Goal: Task Accomplishment & Management: Complete application form

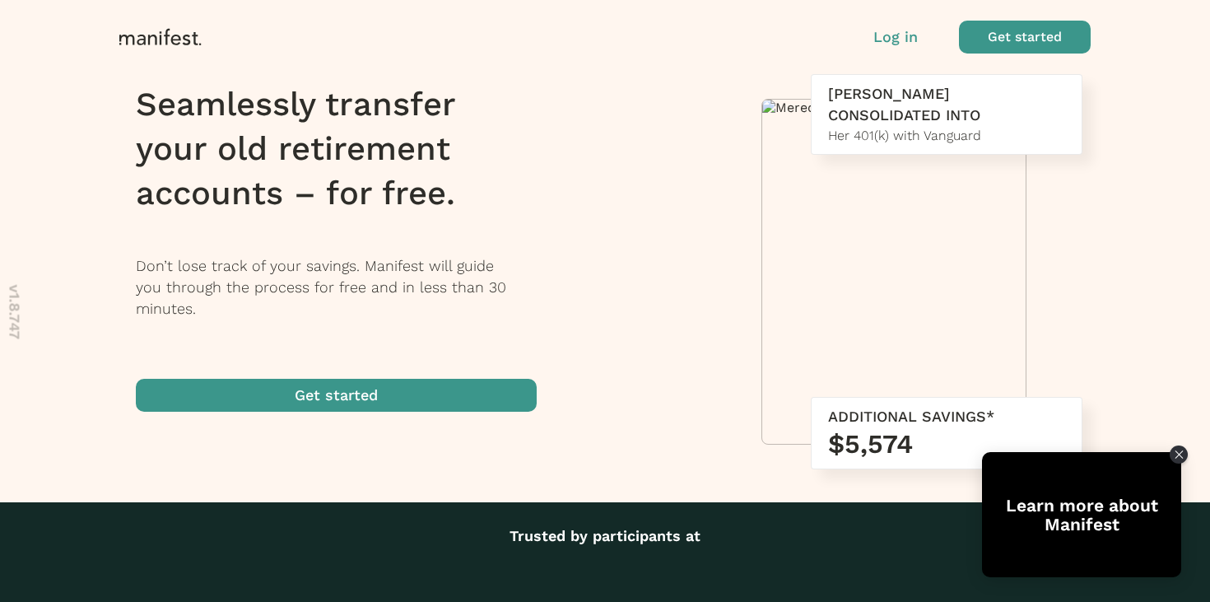
click at [1017, 43] on span "button" at bounding box center [1025, 37] width 132 height 33
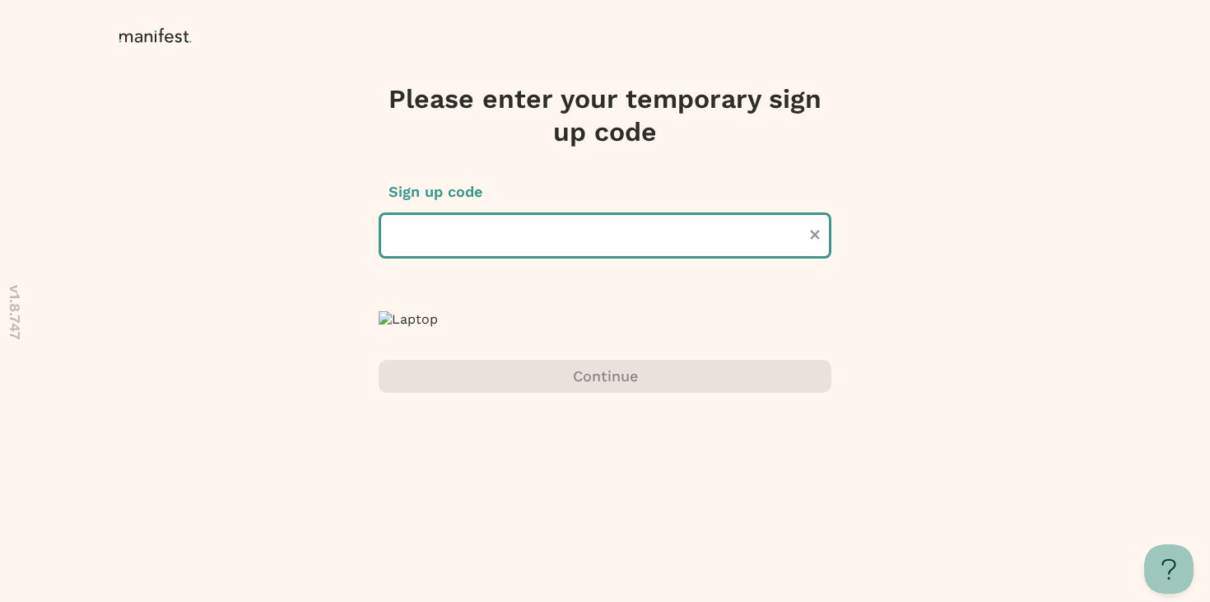
click at [603, 239] on input "text" at bounding box center [605, 235] width 453 height 46
type input "******"
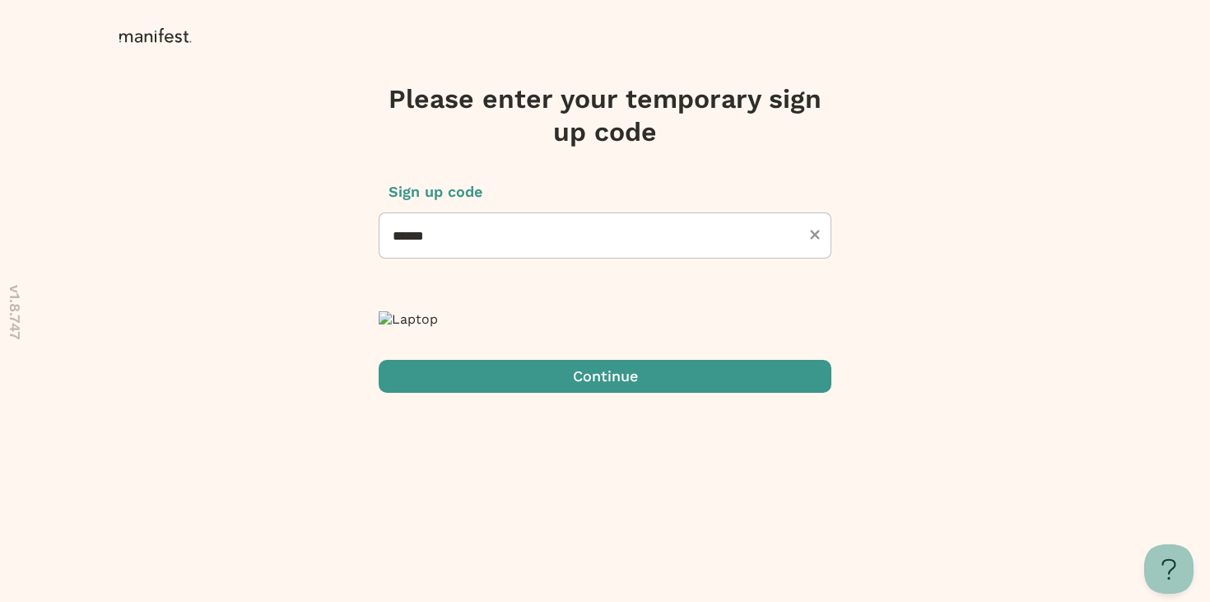
click at [613, 393] on span "submit" at bounding box center [605, 376] width 453 height 33
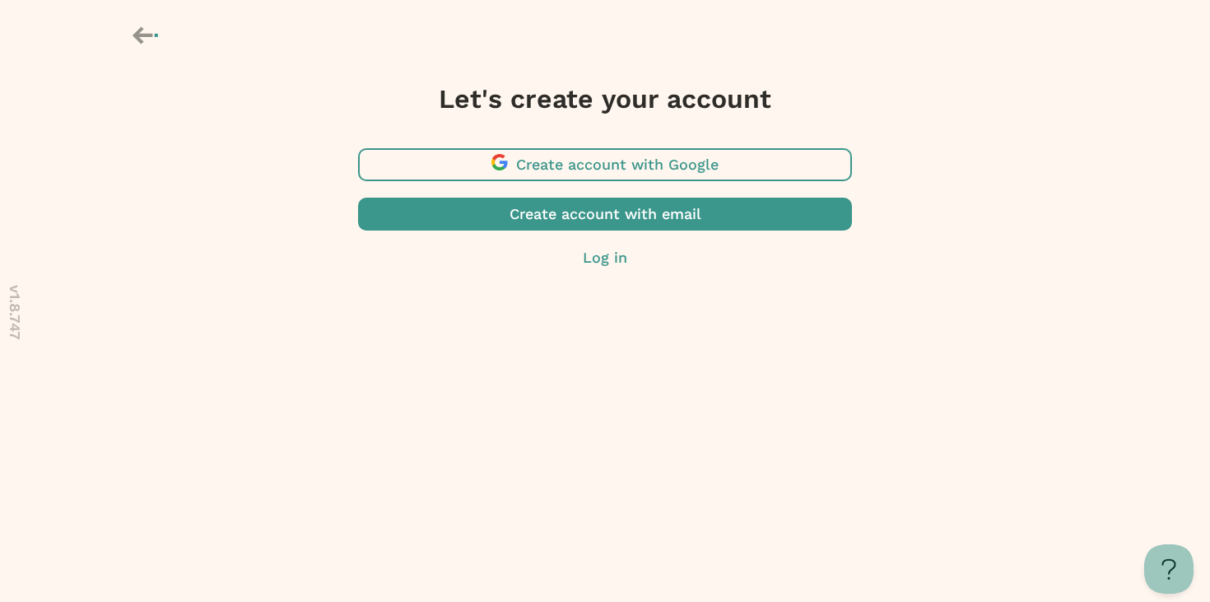
click at [644, 166] on span "button" at bounding box center [605, 164] width 494 height 33
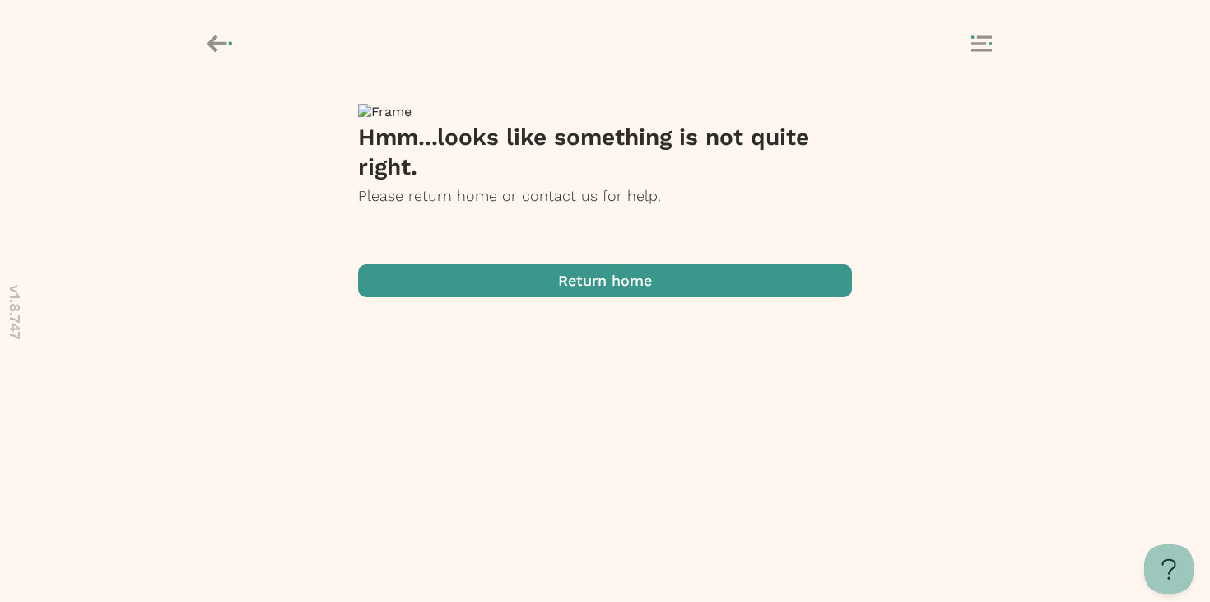
click at [974, 49] on rect at bounding box center [981, 50] width 21 height 2
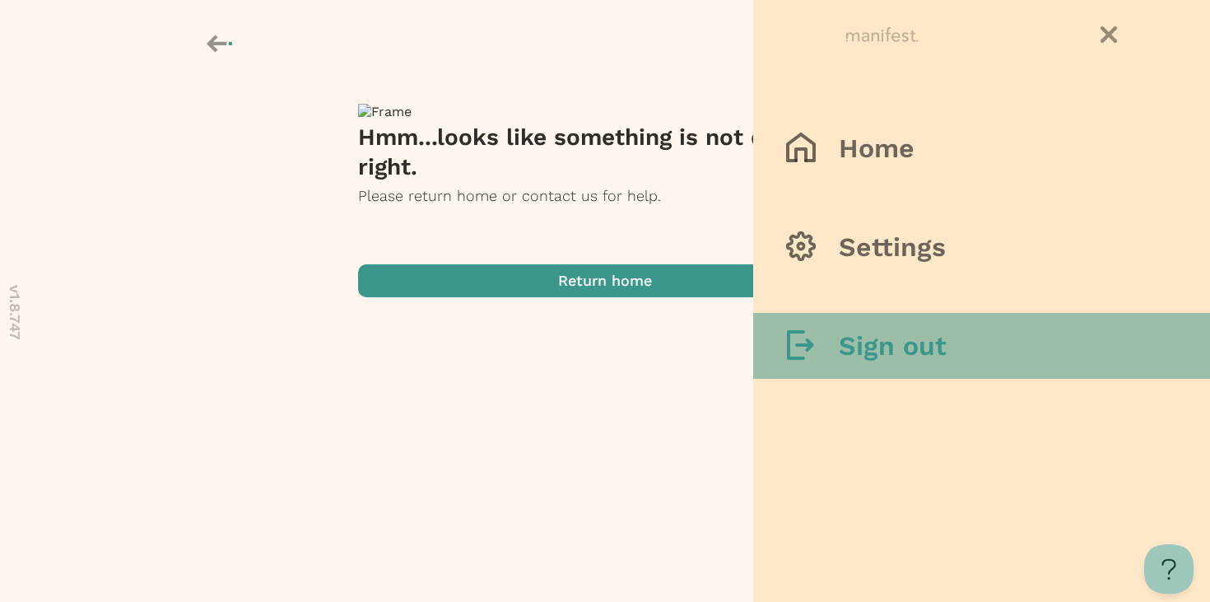
click at [928, 330] on h3 "Sign out" at bounding box center [893, 345] width 108 height 33
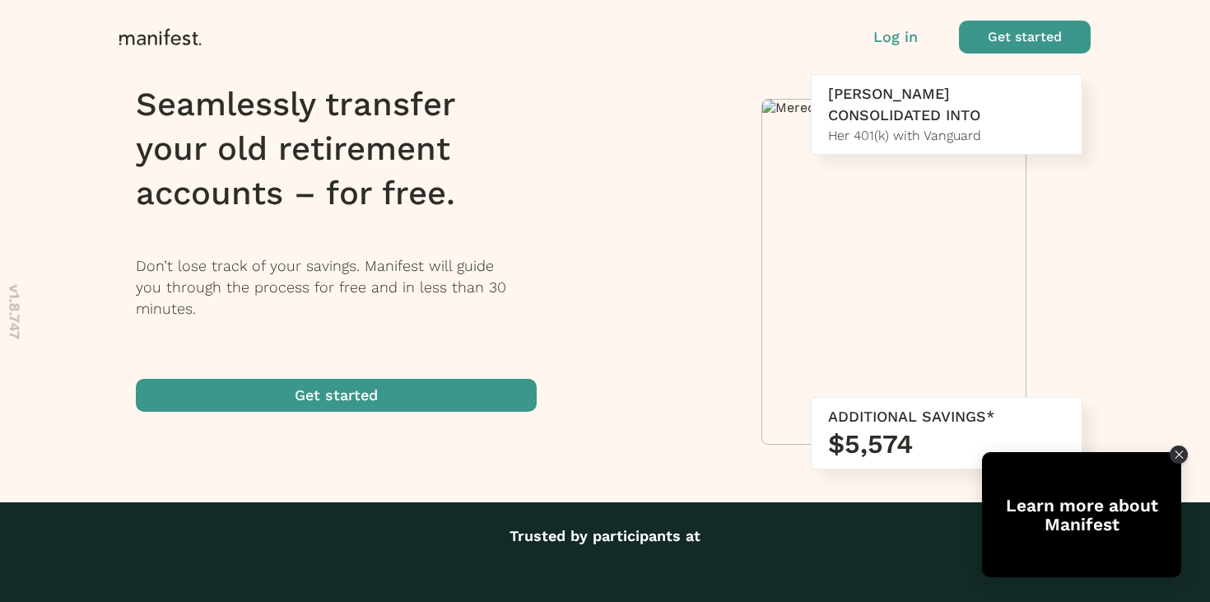
click at [1029, 38] on span "button" at bounding box center [1025, 37] width 132 height 33
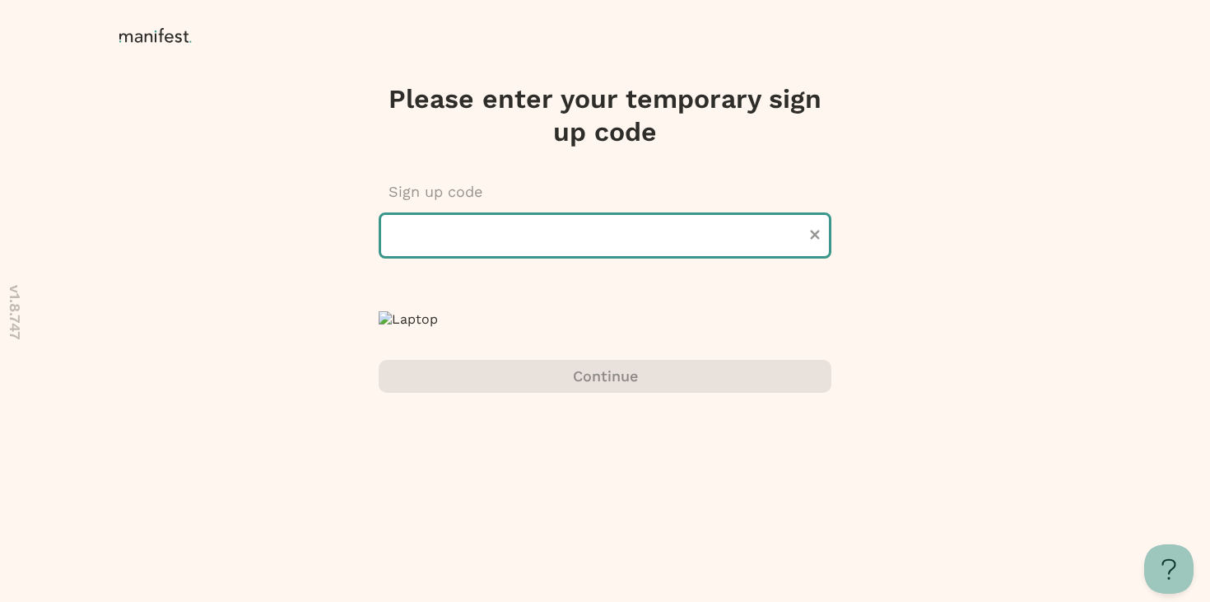
click at [609, 228] on input "text" at bounding box center [605, 235] width 453 height 46
type input "******"
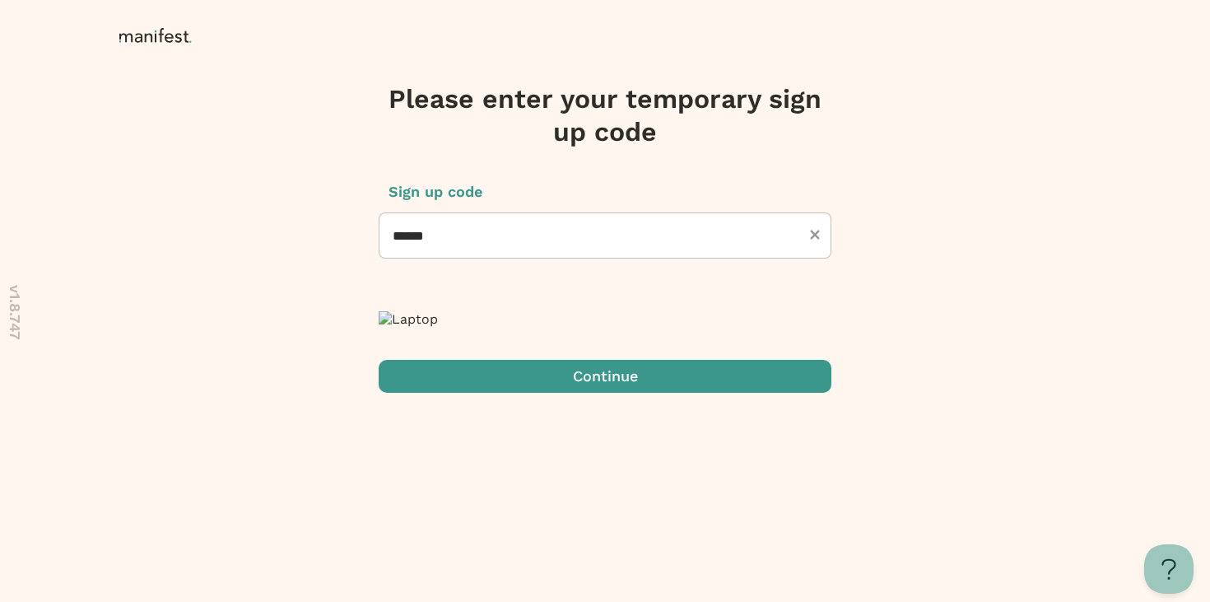
click at [587, 393] on span "submit" at bounding box center [605, 376] width 453 height 33
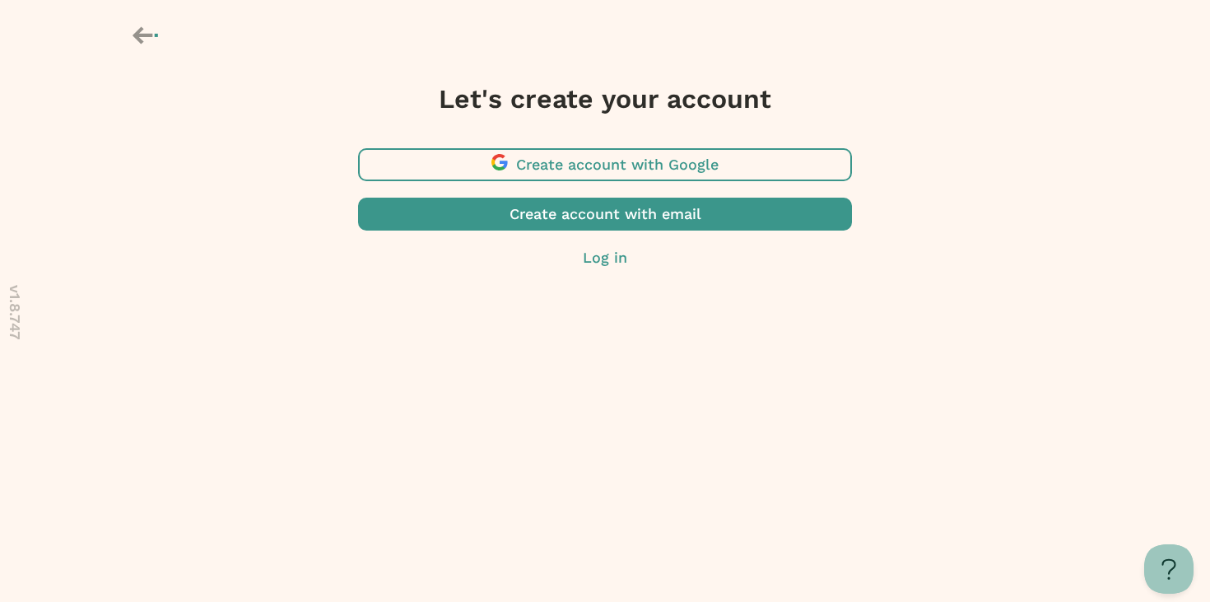
click at [724, 171] on span "button" at bounding box center [605, 164] width 494 height 33
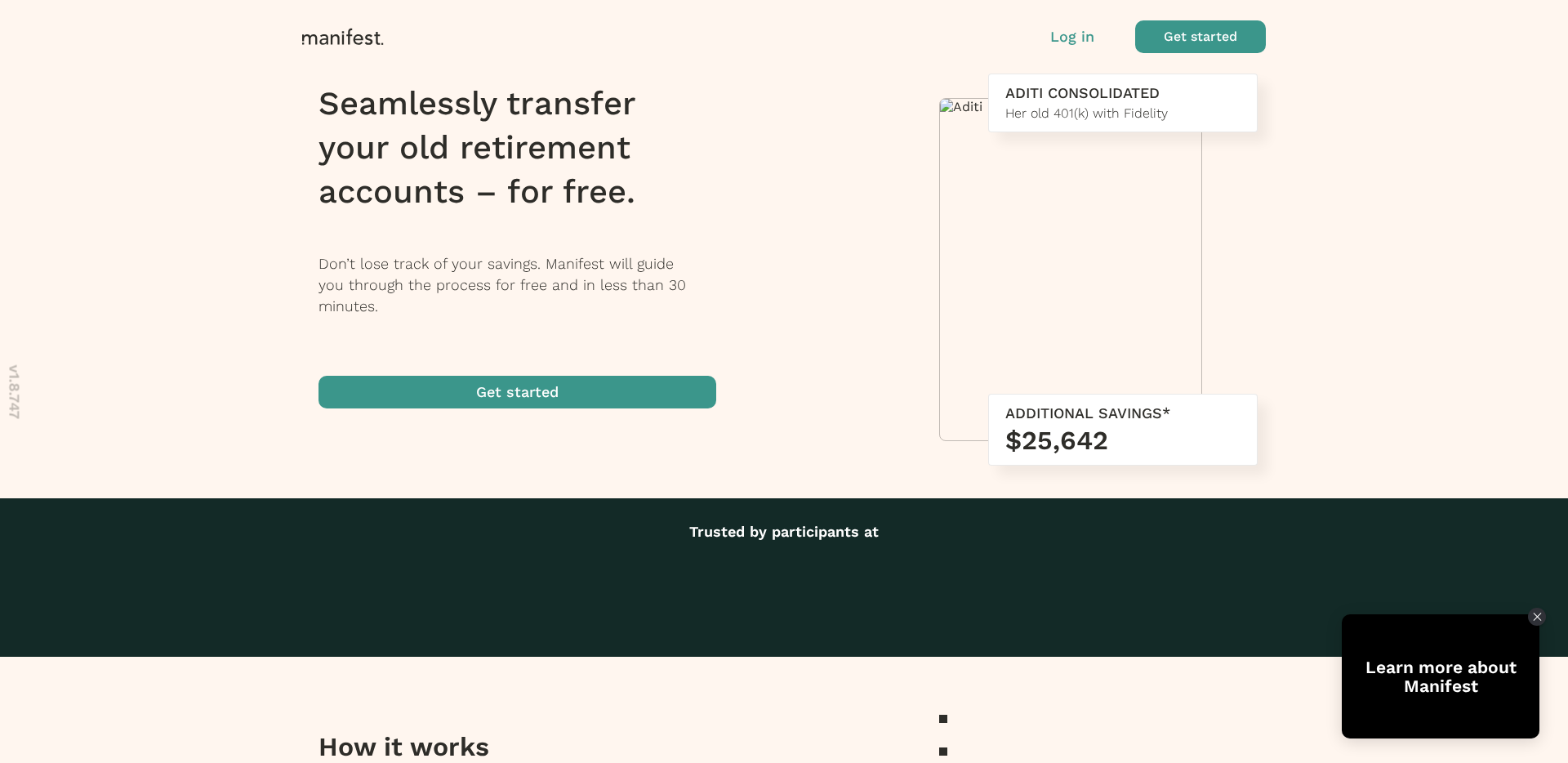
click at [1171, 38] on span "button" at bounding box center [1201, 37] width 131 height 33
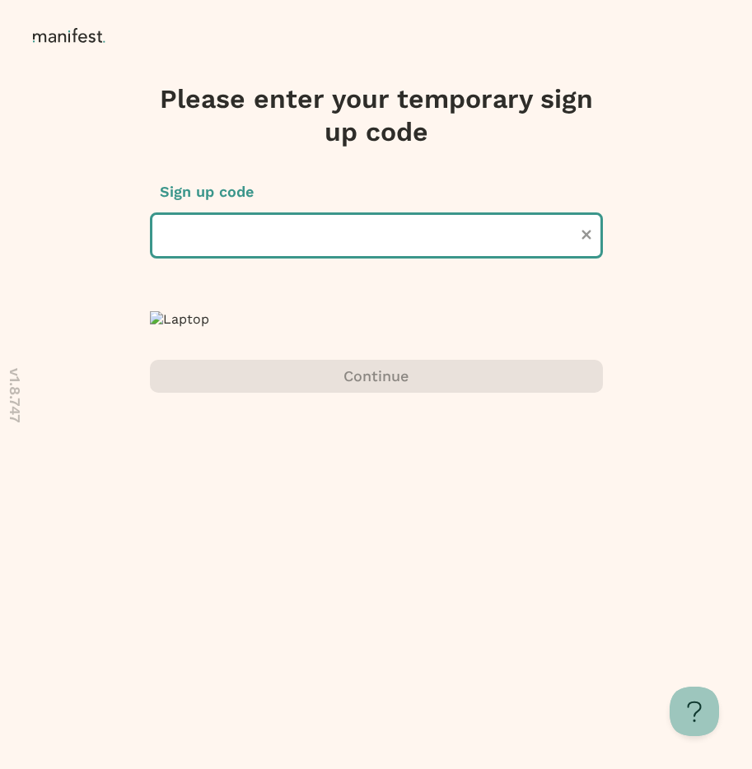
click at [440, 228] on input "text" at bounding box center [376, 235] width 453 height 46
type input "******"
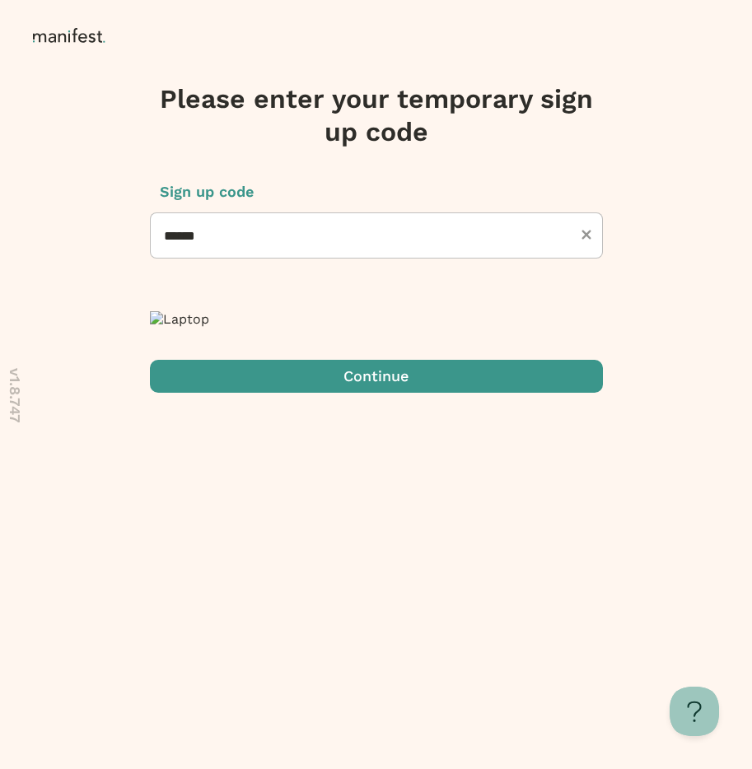
click at [370, 393] on span "submit" at bounding box center [376, 376] width 453 height 33
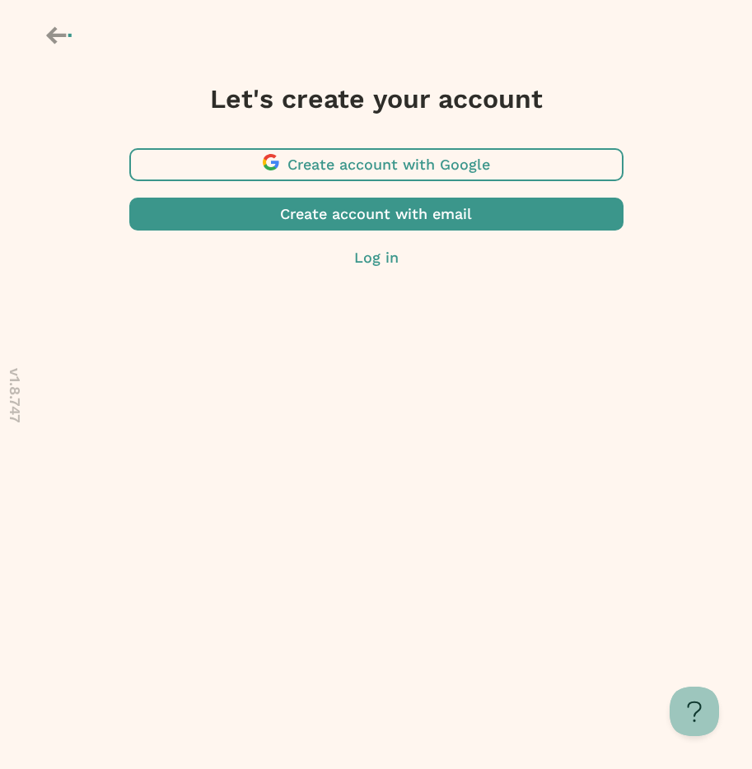
click at [461, 156] on span "button" at bounding box center [376, 164] width 494 height 33
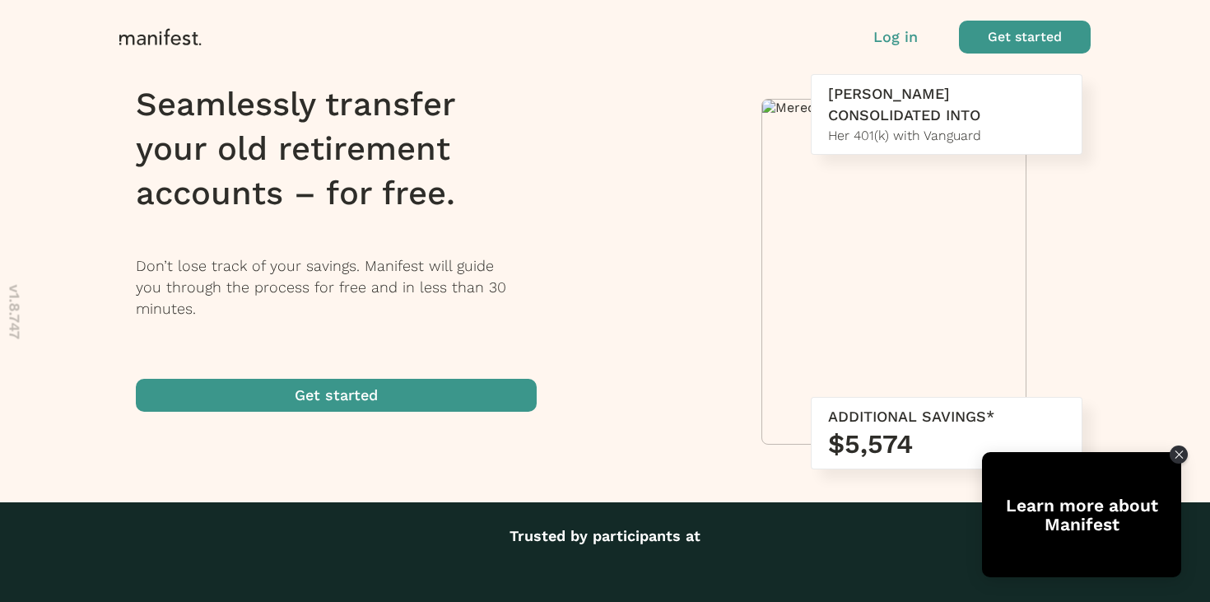
click at [1066, 47] on span "button" at bounding box center [1025, 37] width 132 height 33
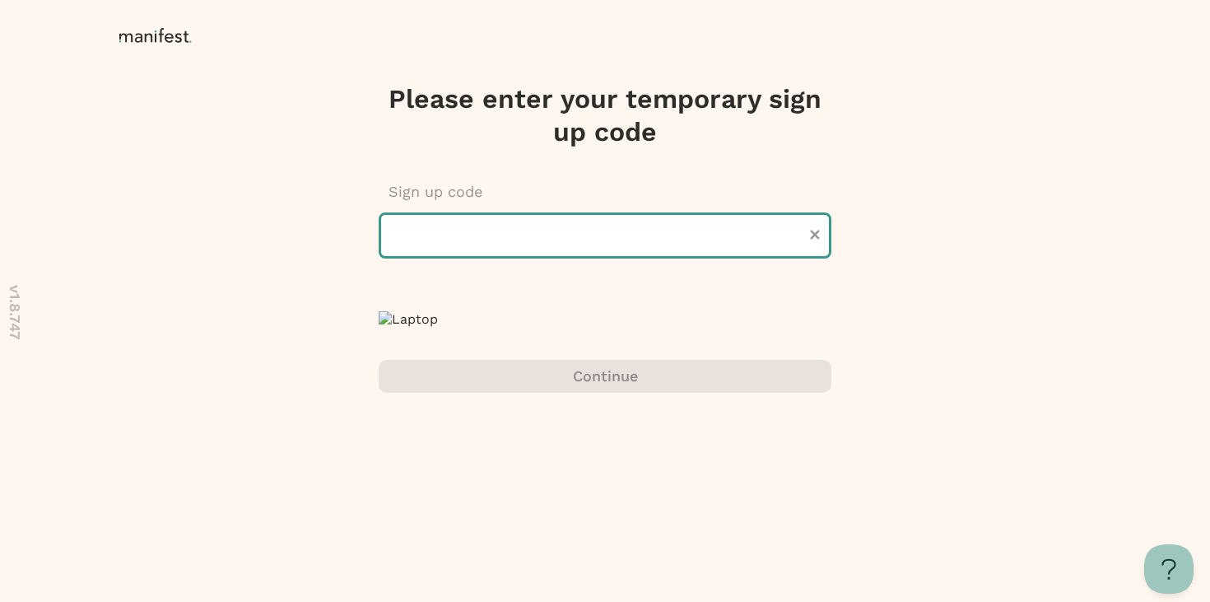
click at [609, 238] on input "text" at bounding box center [605, 235] width 453 height 46
type input "******"
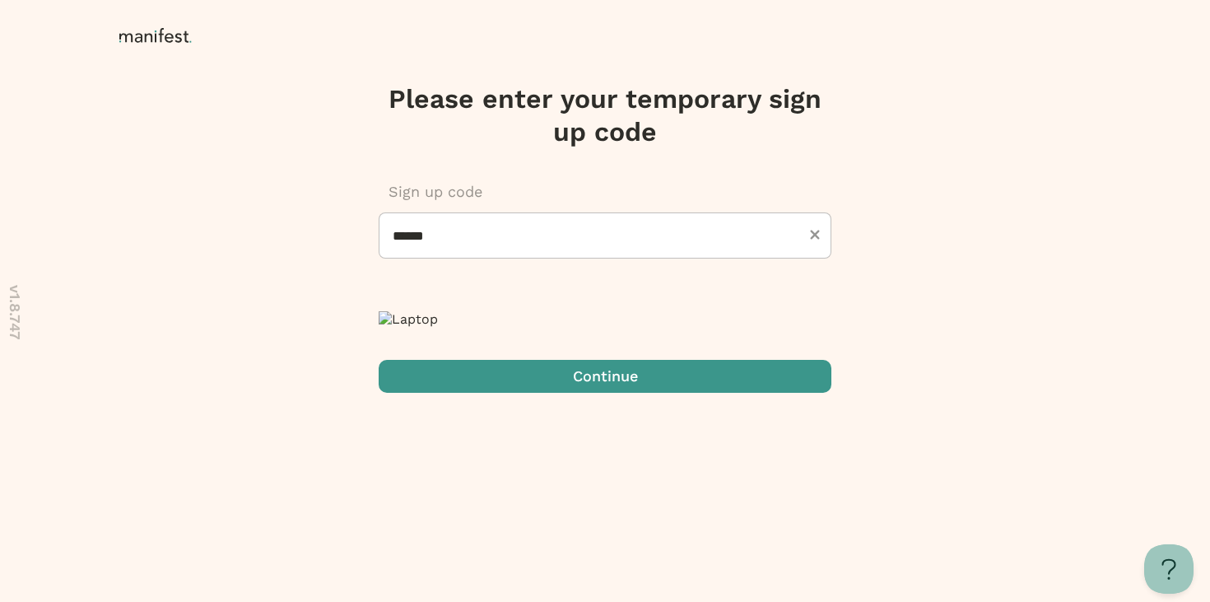
click at [580, 393] on span "submit" at bounding box center [605, 376] width 453 height 33
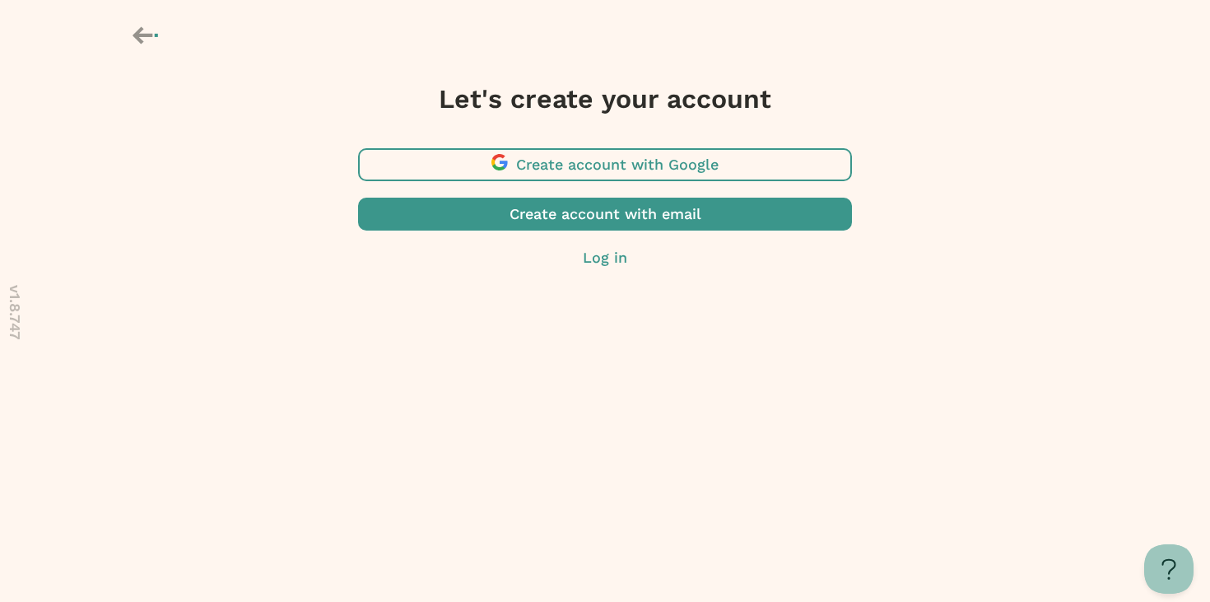
click at [632, 168] on span "button" at bounding box center [605, 164] width 494 height 33
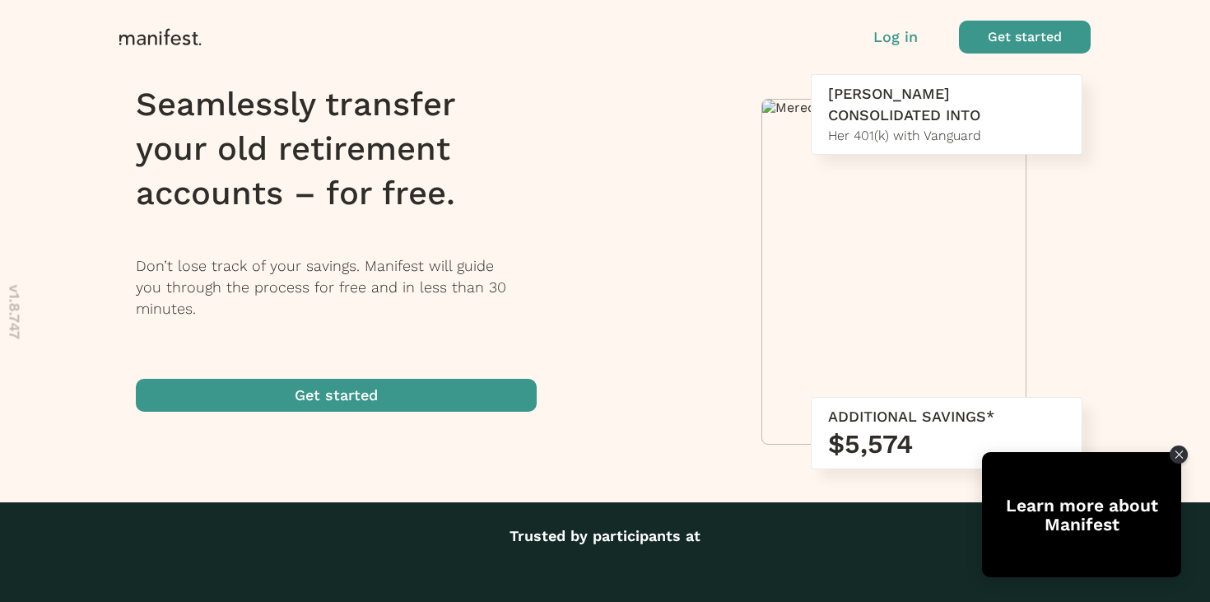
click at [1003, 39] on span "button" at bounding box center [1025, 37] width 132 height 33
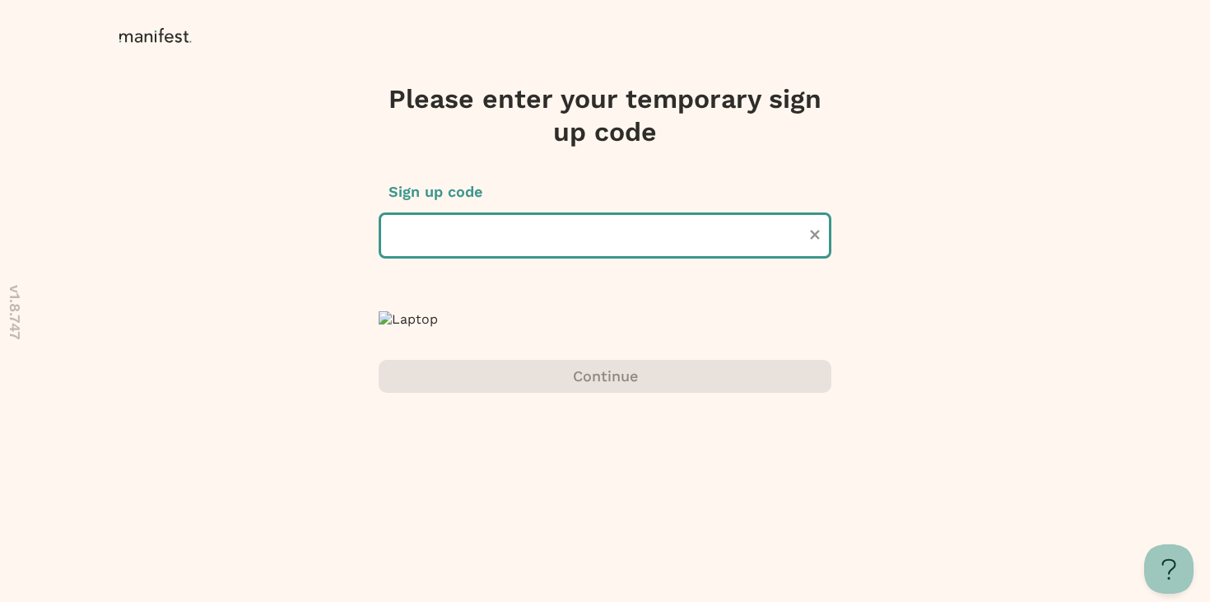
click at [607, 236] on input "text" at bounding box center [605, 235] width 453 height 46
type input "******"
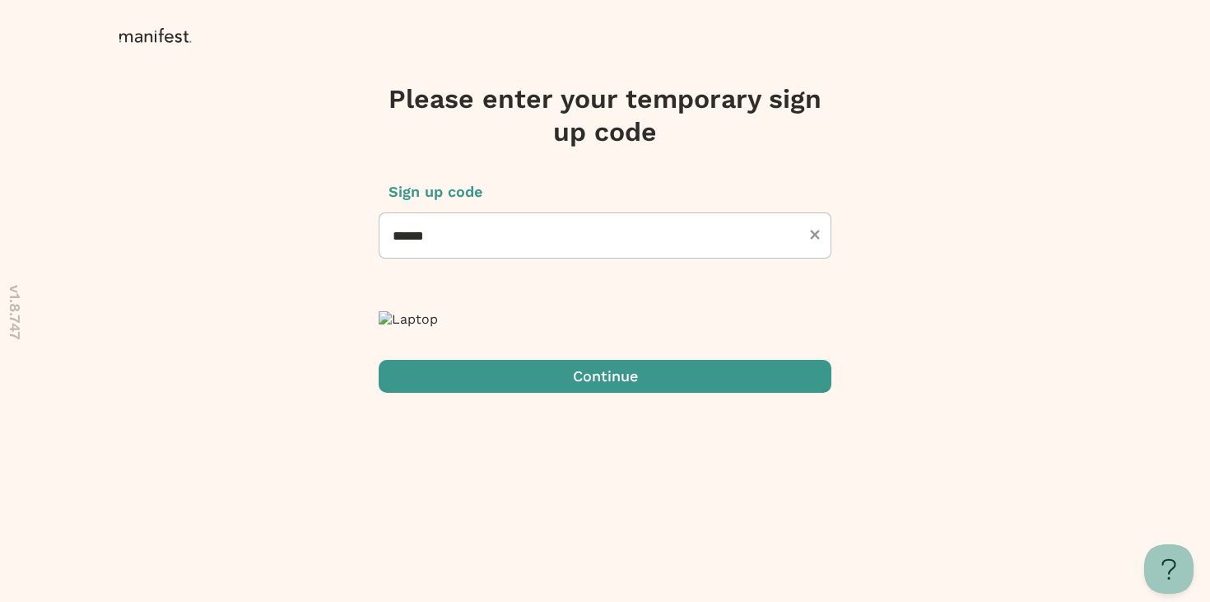
click at [598, 393] on span "submit" at bounding box center [605, 376] width 453 height 33
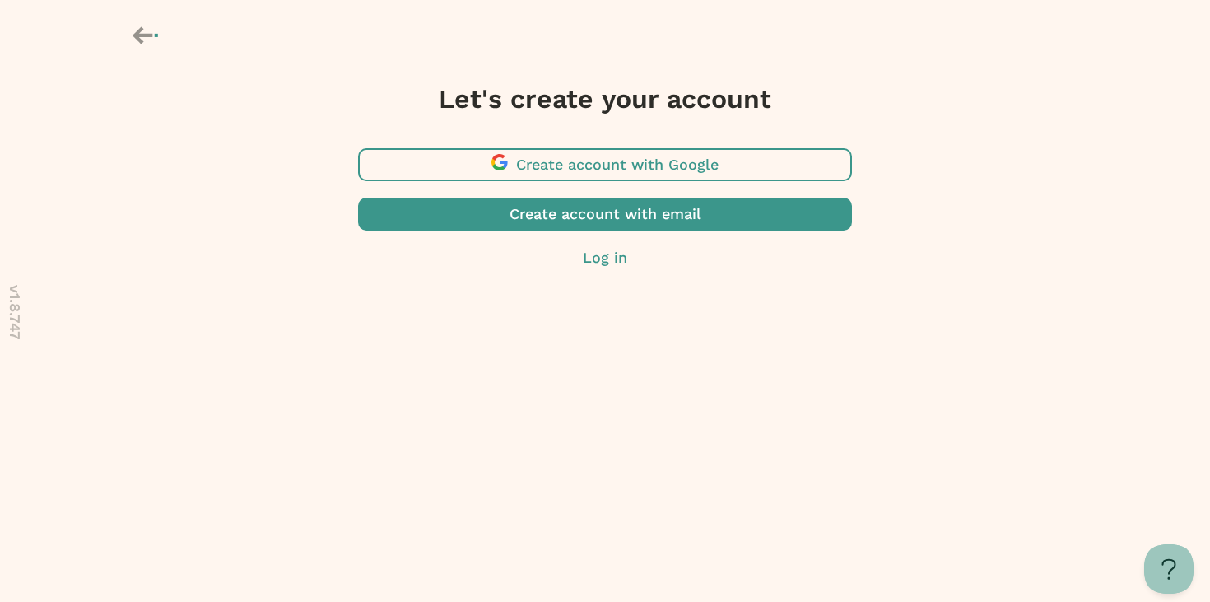
click at [719, 158] on span "button" at bounding box center [605, 164] width 494 height 33
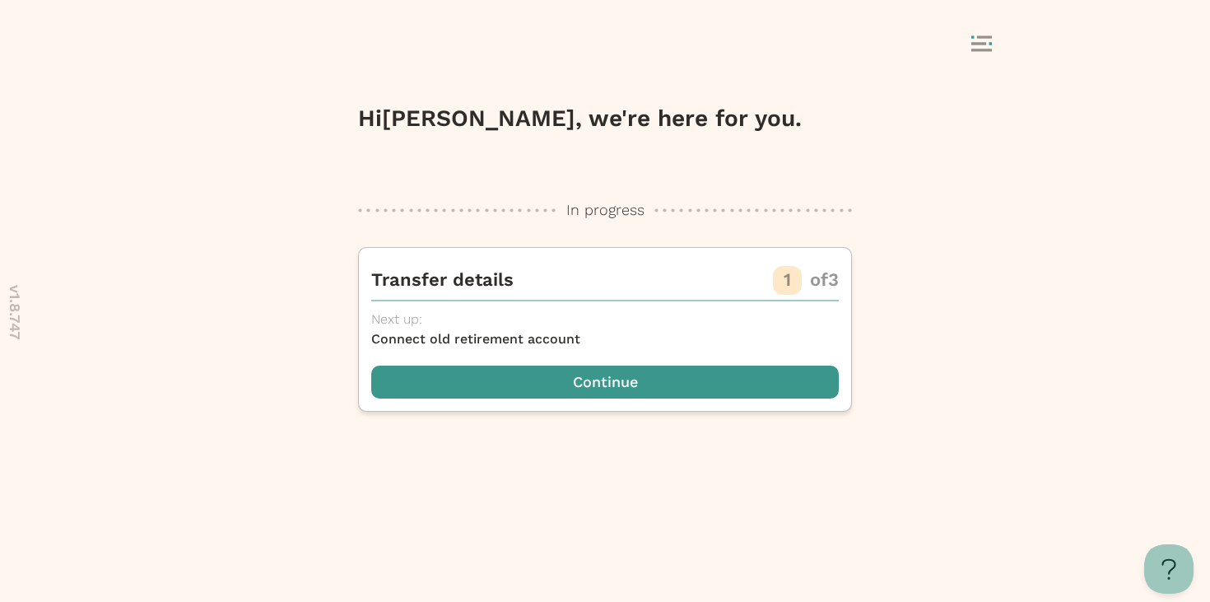
click at [979, 40] on icon at bounding box center [981, 43] width 21 height 16
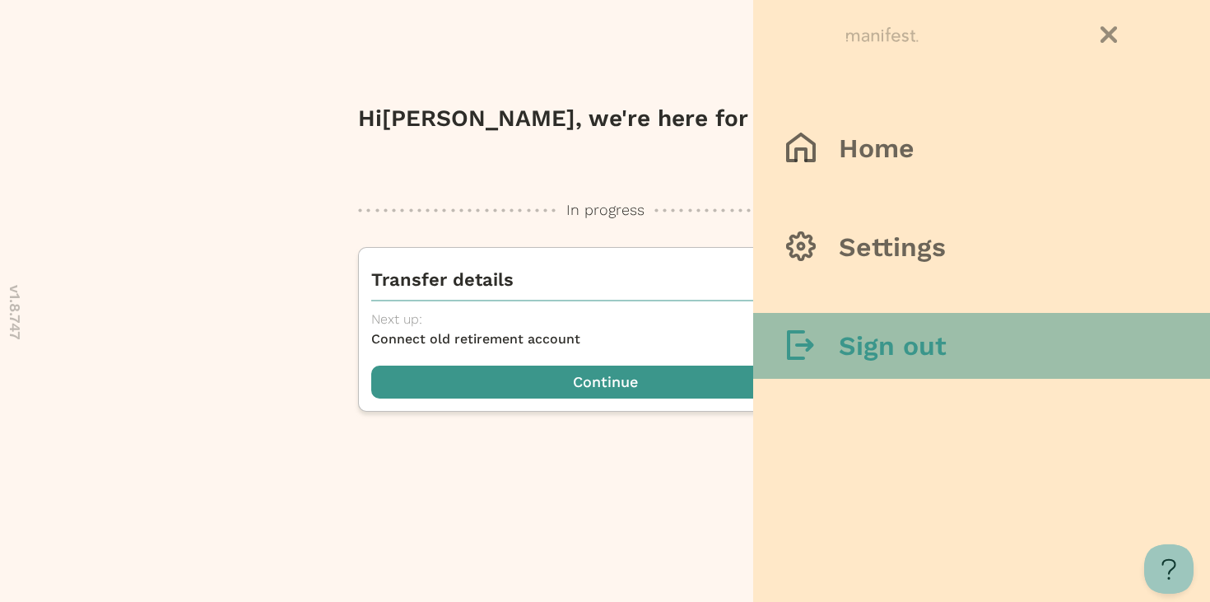
click at [911, 355] on h3 "Sign out" at bounding box center [893, 345] width 108 height 33
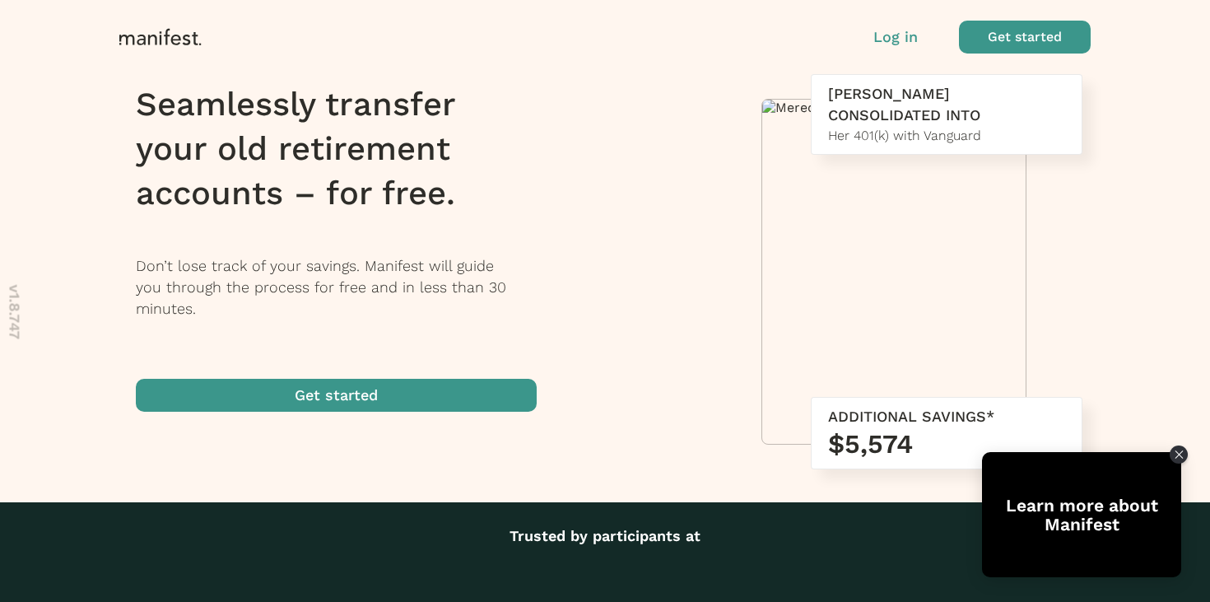
click at [1041, 30] on span "button" at bounding box center [1025, 37] width 132 height 33
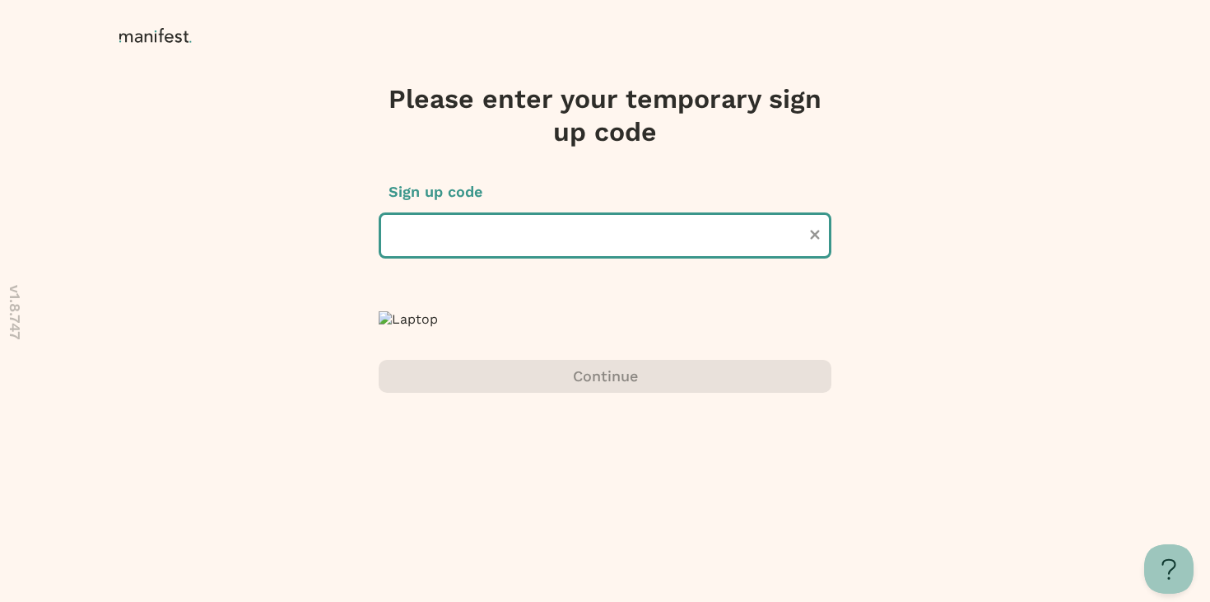
click at [489, 237] on input "text" at bounding box center [605, 235] width 453 height 46
type input "******"
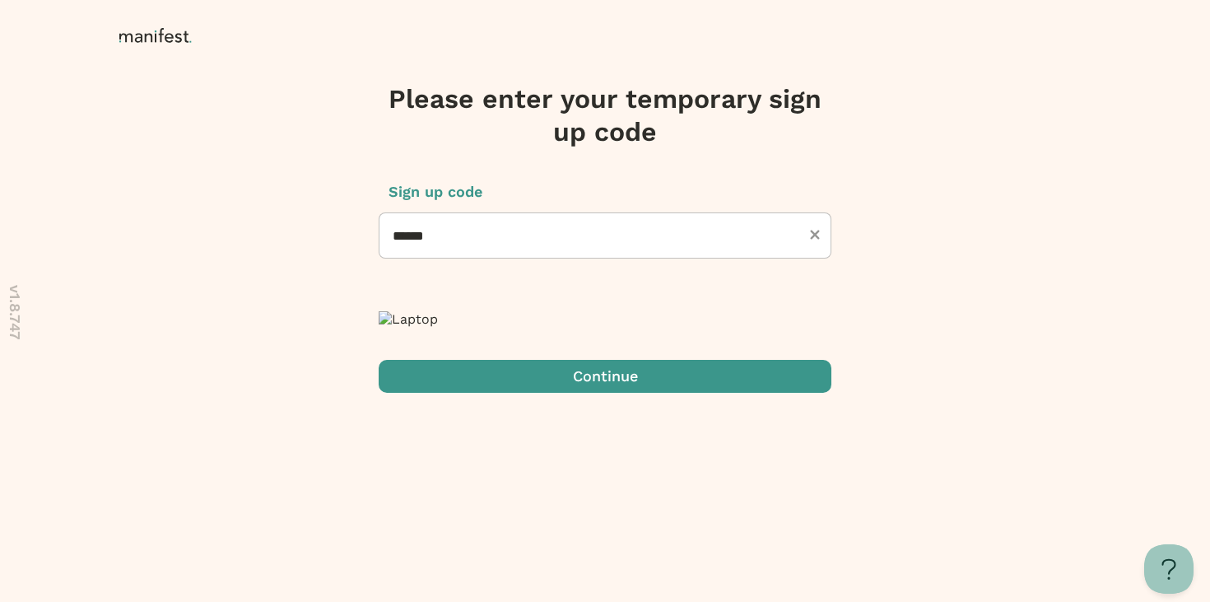
click at [535, 393] on span "submit" at bounding box center [605, 376] width 453 height 33
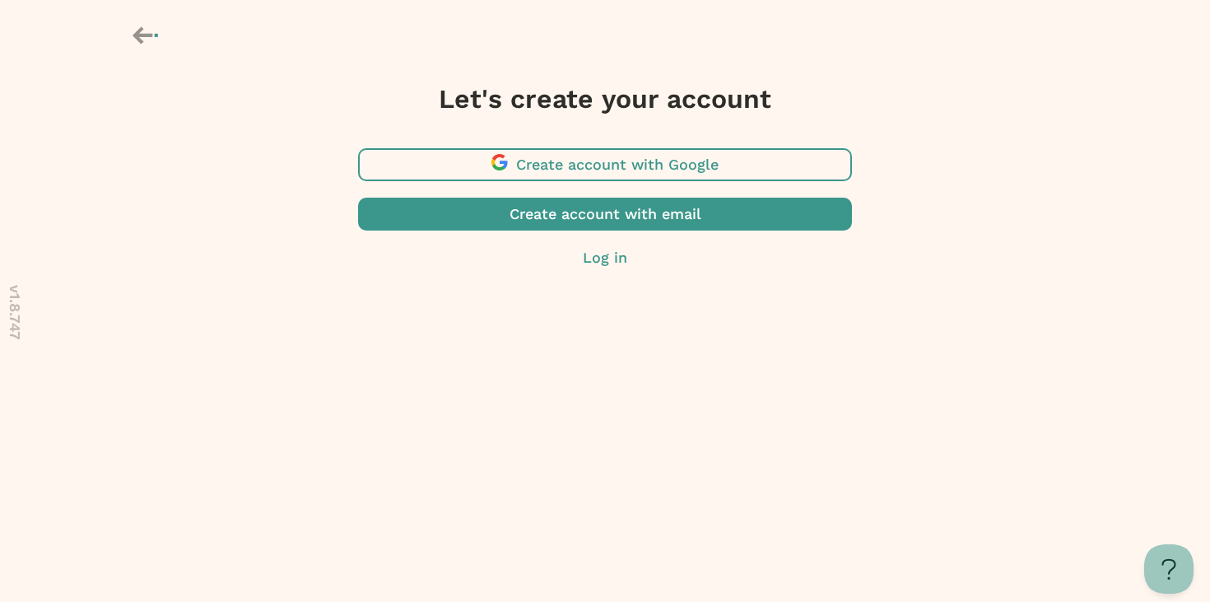
click at [636, 172] on span "button" at bounding box center [605, 164] width 494 height 33
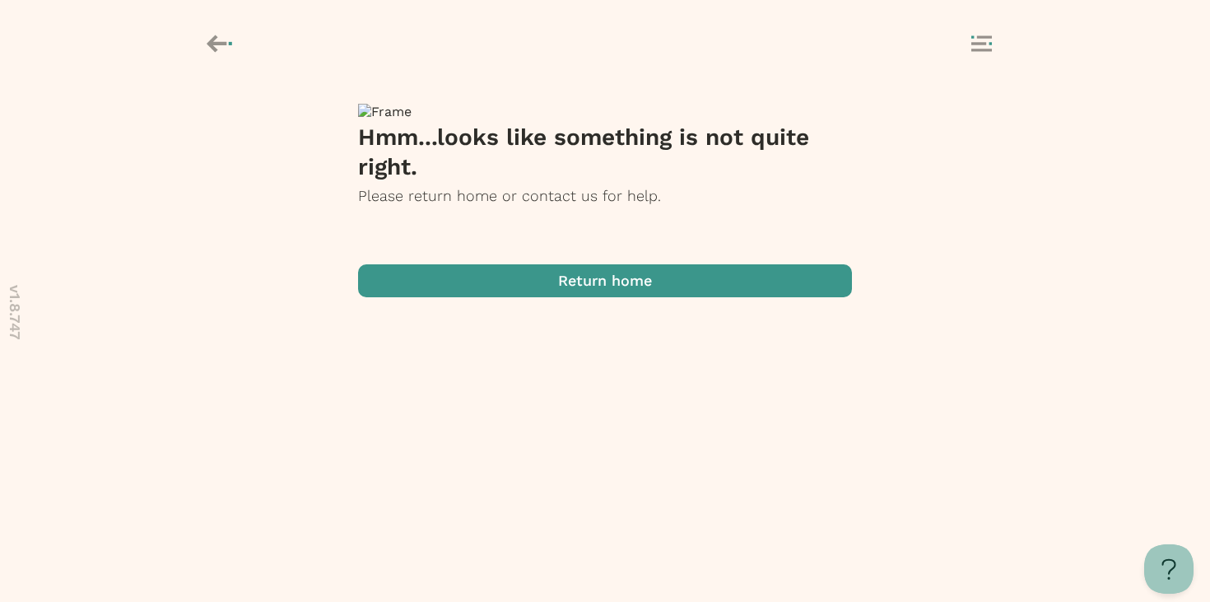
click at [988, 38] on rect at bounding box center [984, 36] width 15 height 2
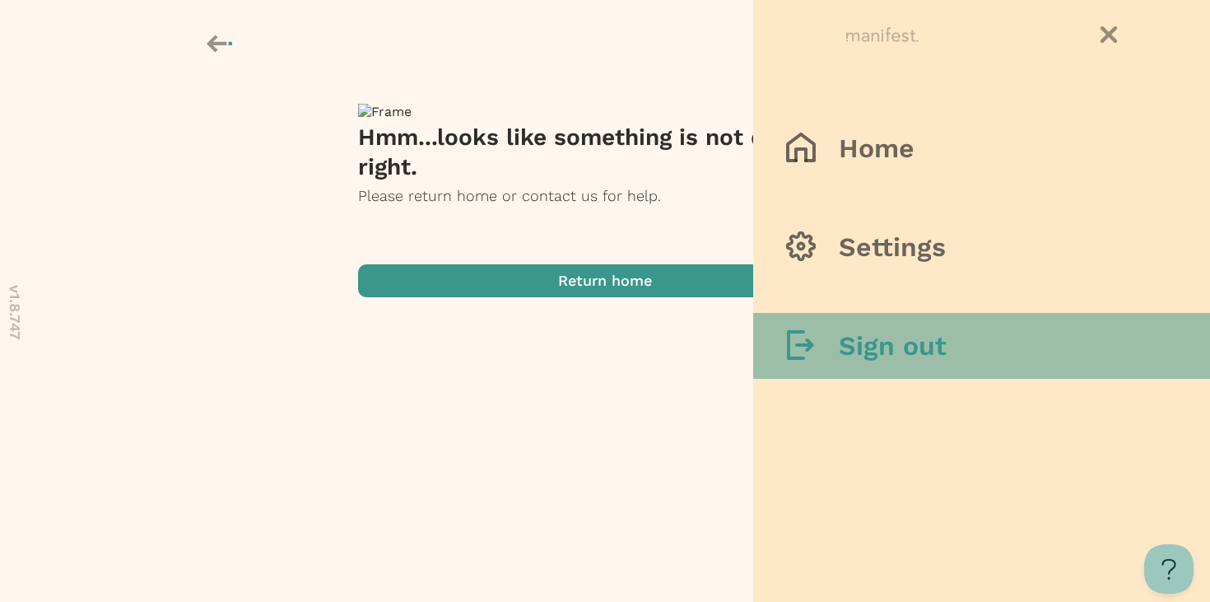
click at [903, 348] on h3 "Sign out" at bounding box center [893, 345] width 108 height 33
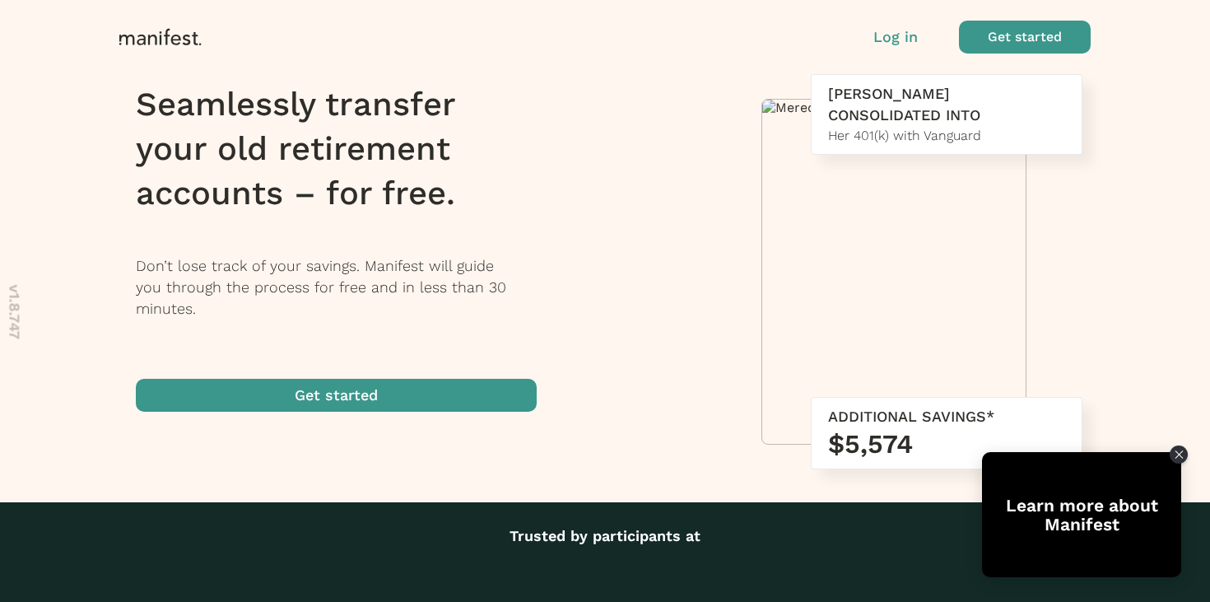
click at [1002, 33] on span "button" at bounding box center [1025, 37] width 132 height 33
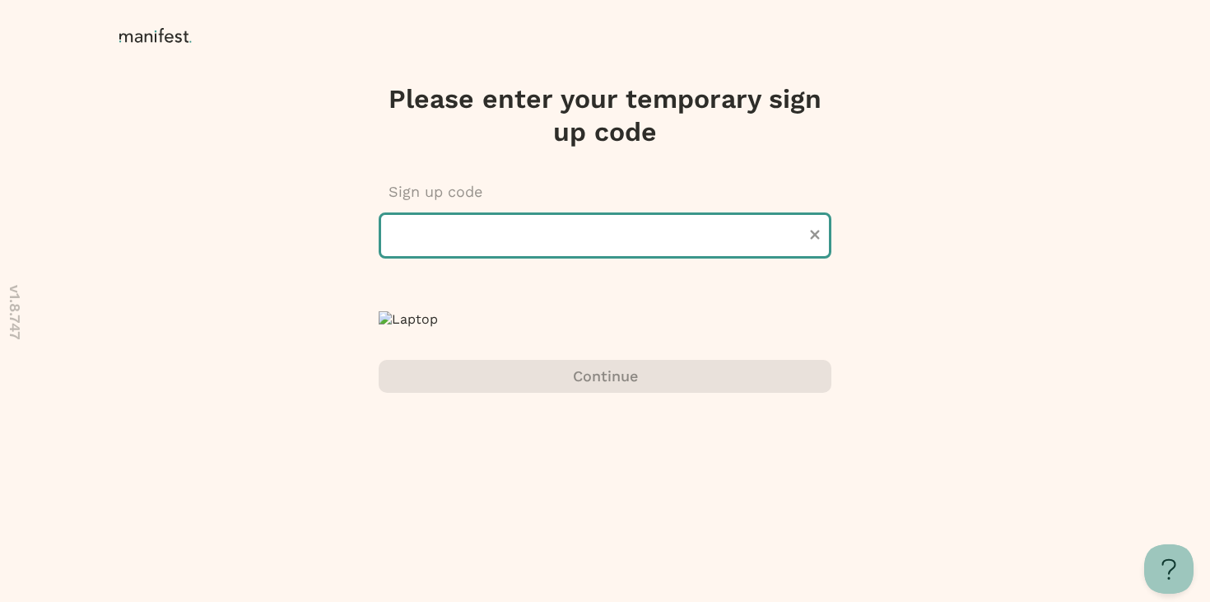
click at [523, 249] on input "text" at bounding box center [605, 235] width 453 height 46
type input "******"
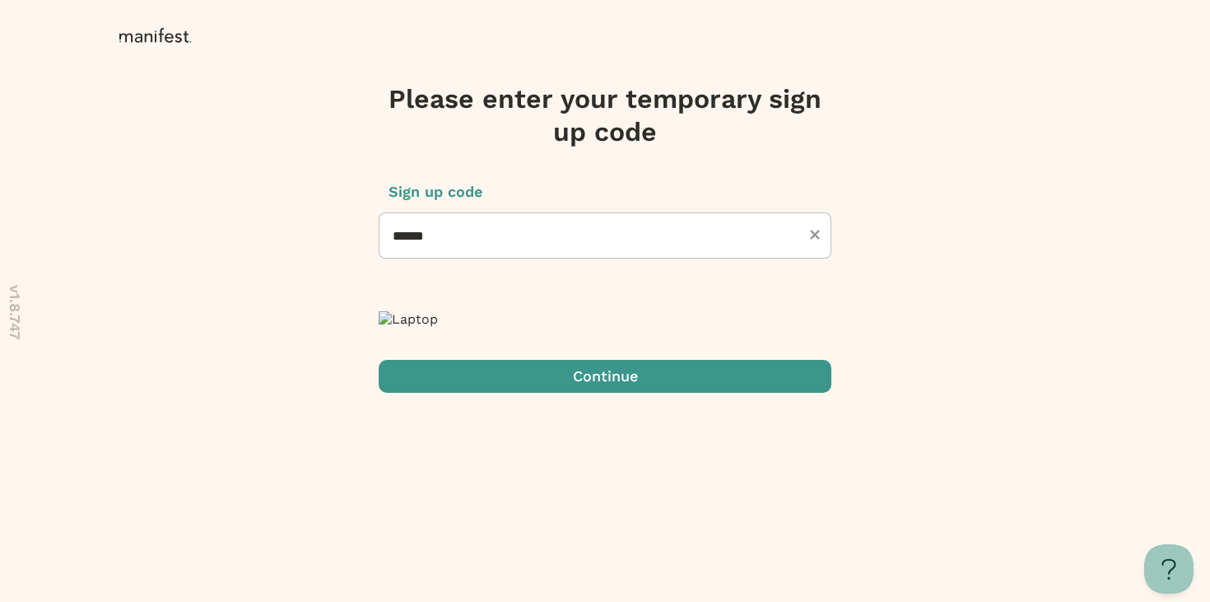
click at [565, 393] on span "submit" at bounding box center [605, 376] width 453 height 33
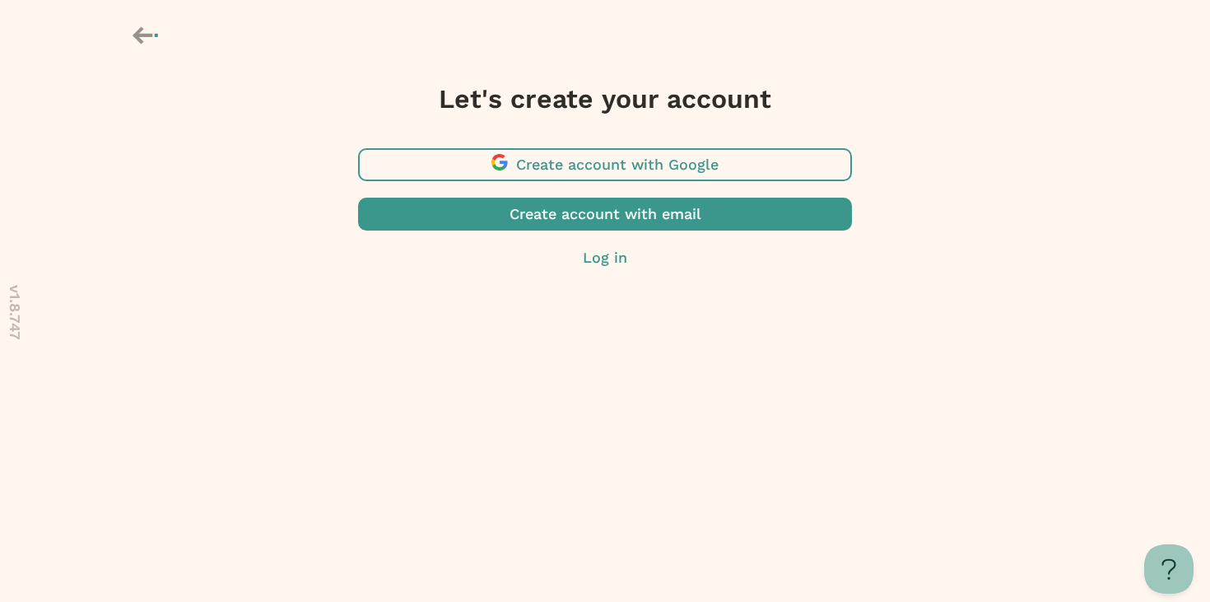
click at [734, 170] on span "button" at bounding box center [605, 164] width 494 height 33
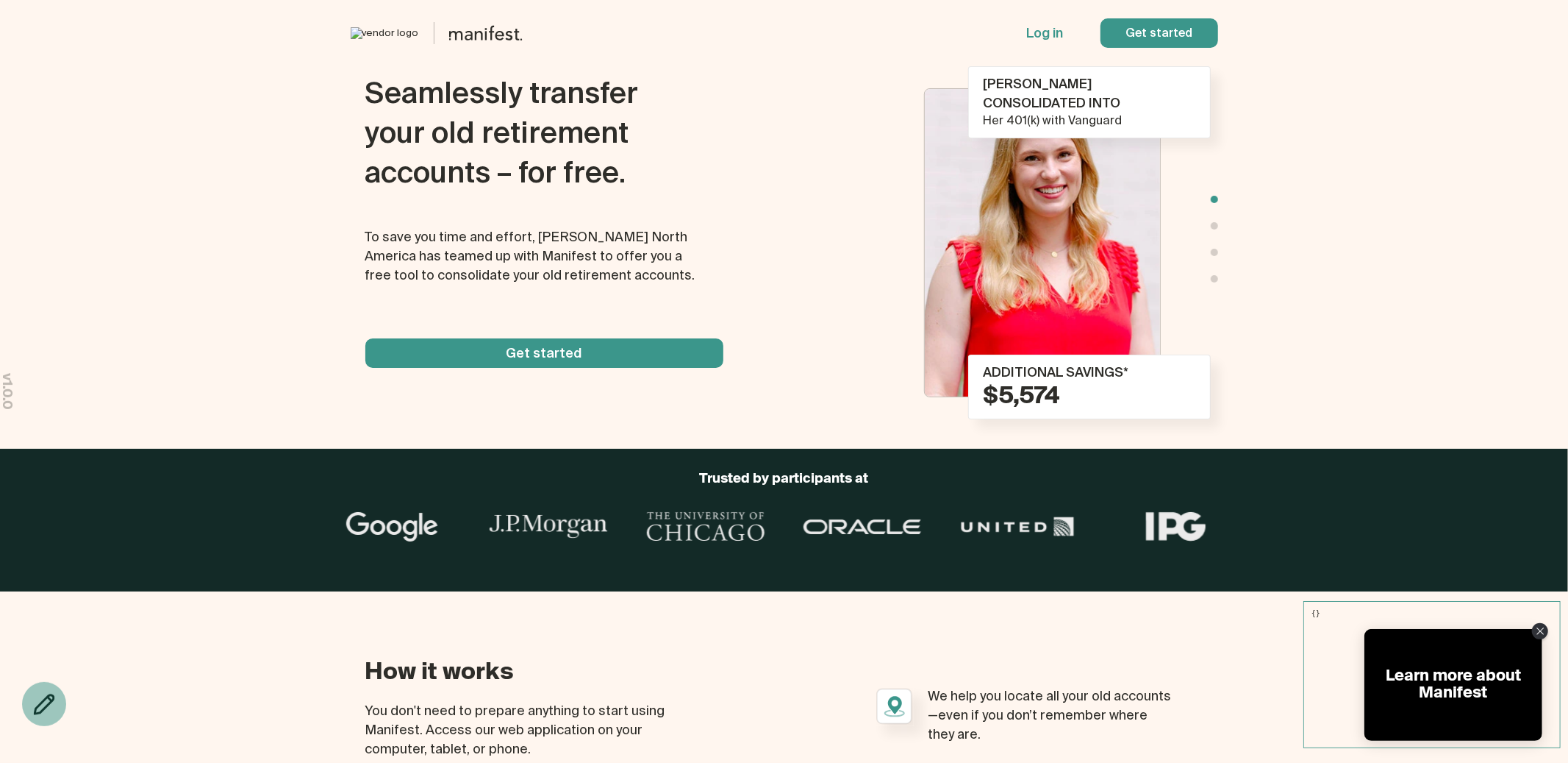
click at [1163, 40] on span "button" at bounding box center [1159, 33] width 118 height 29
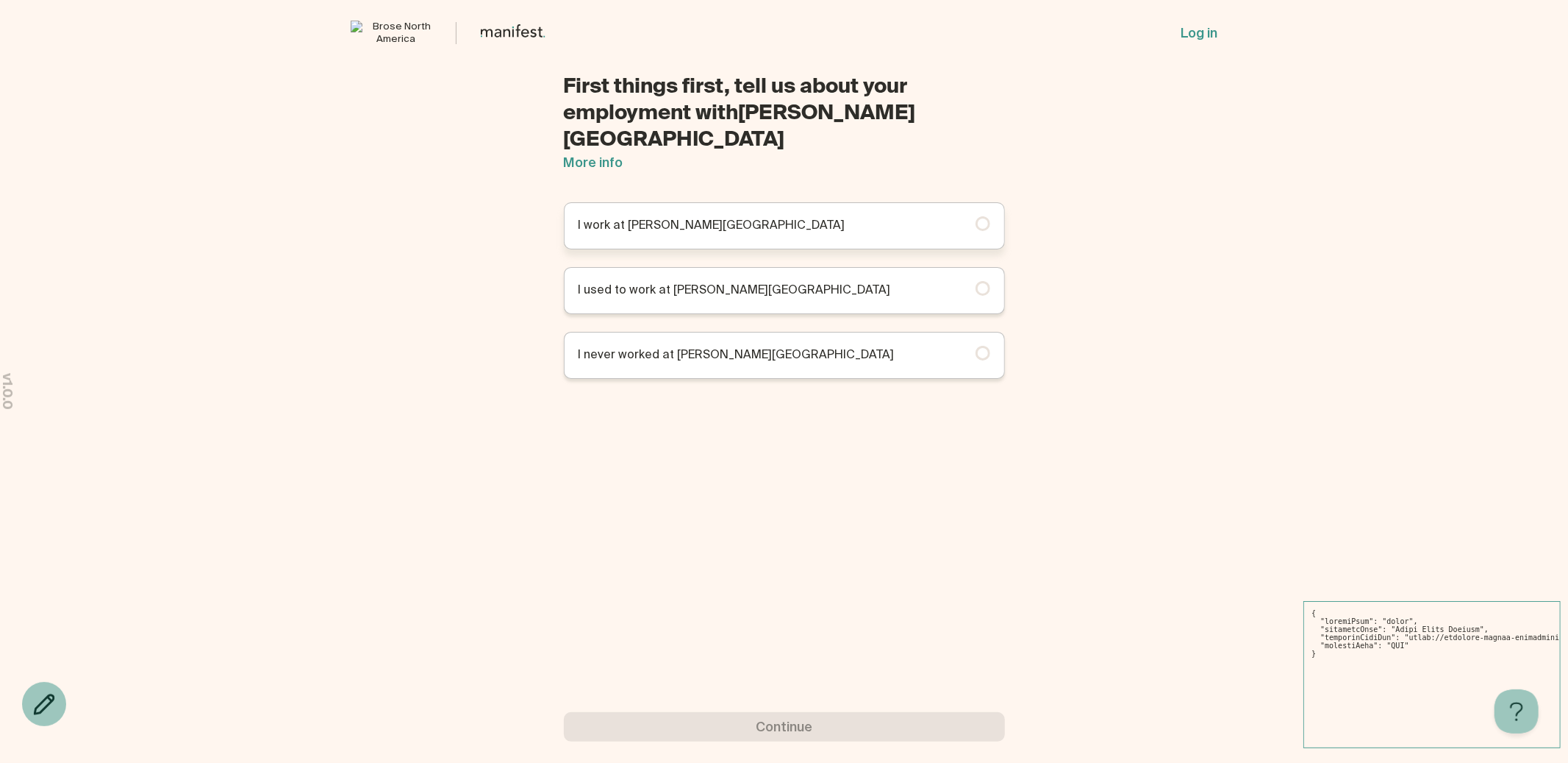
click at [896, 217] on p "I work at Brose North America" at bounding box center [764, 226] width 371 height 18
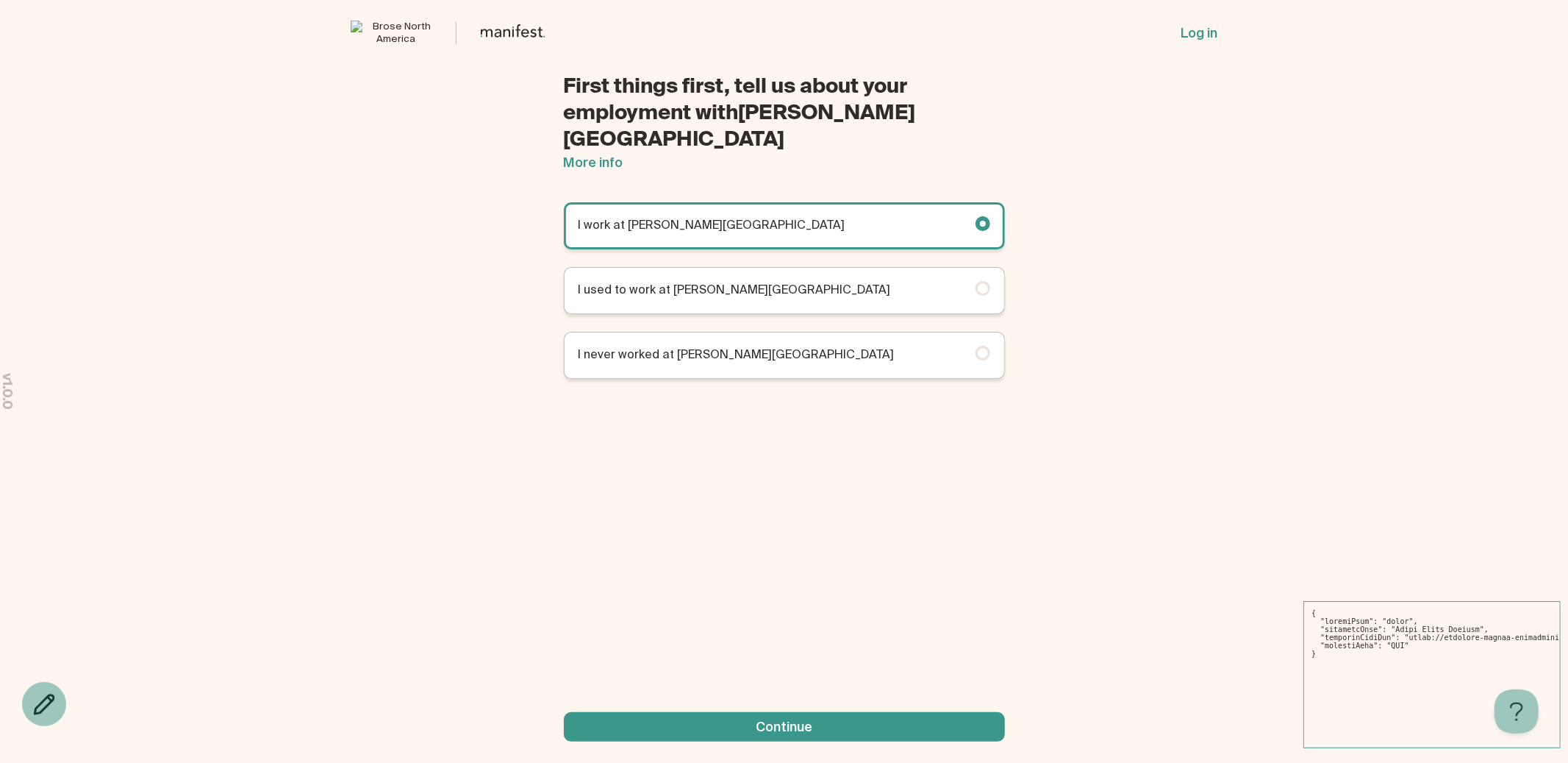
click at [867, 728] on span "button" at bounding box center [784, 726] width 441 height 29
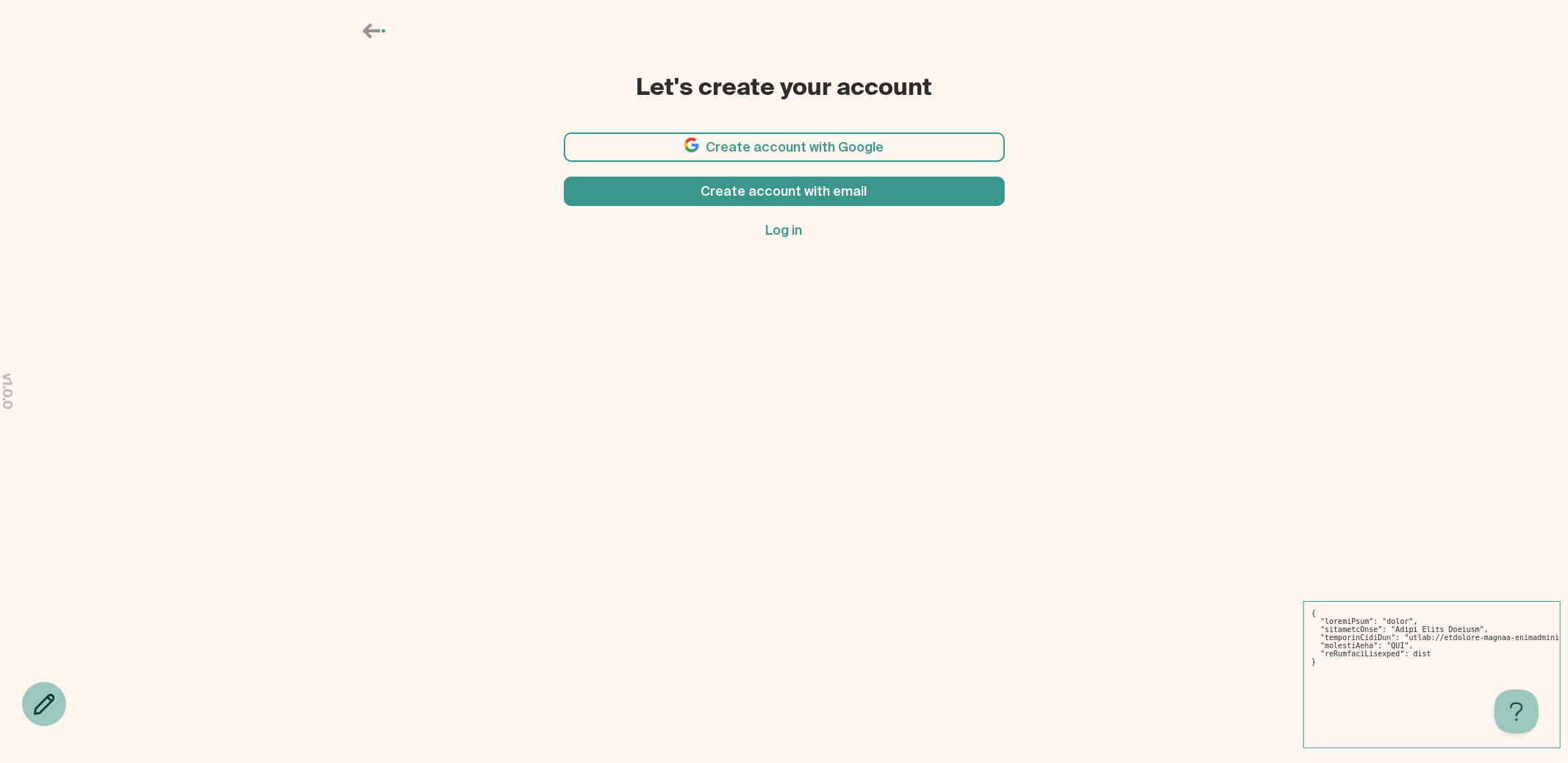
click at [805, 153] on span "button" at bounding box center [784, 147] width 441 height 29
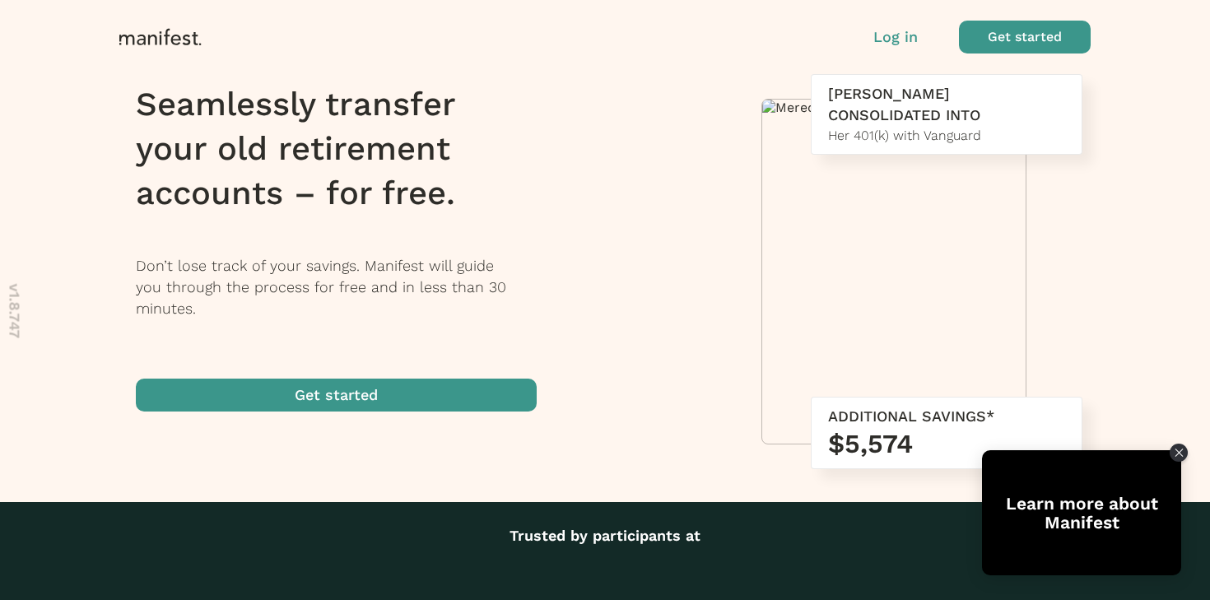
click at [1028, 41] on span "button" at bounding box center [1025, 37] width 132 height 33
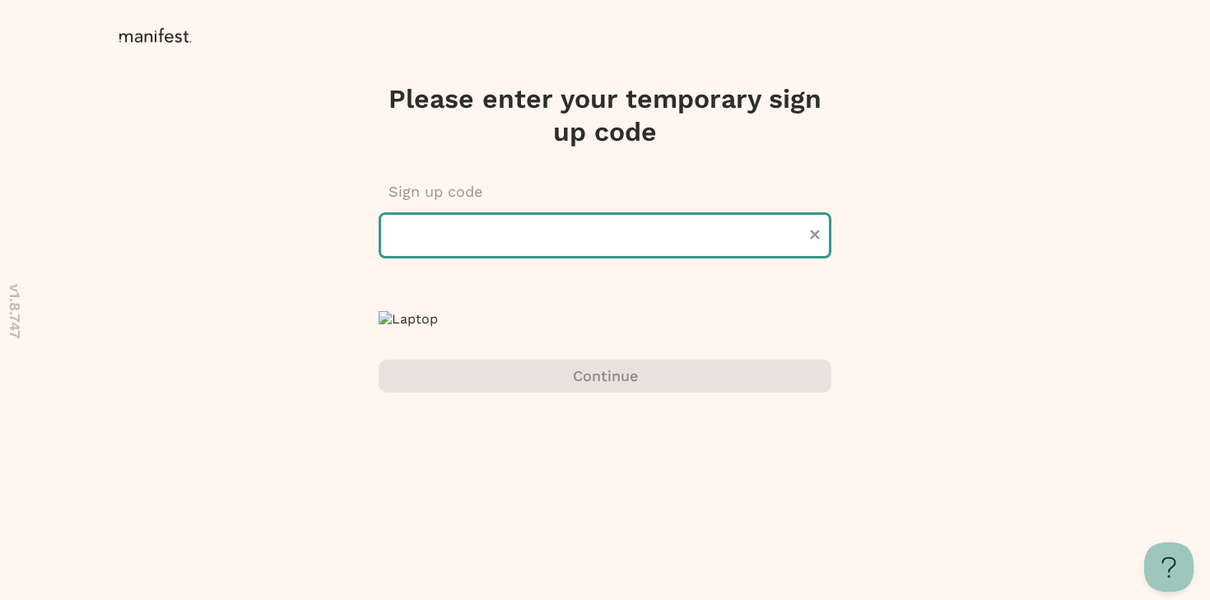
click at [617, 240] on input "text" at bounding box center [605, 235] width 453 height 46
type input "******"
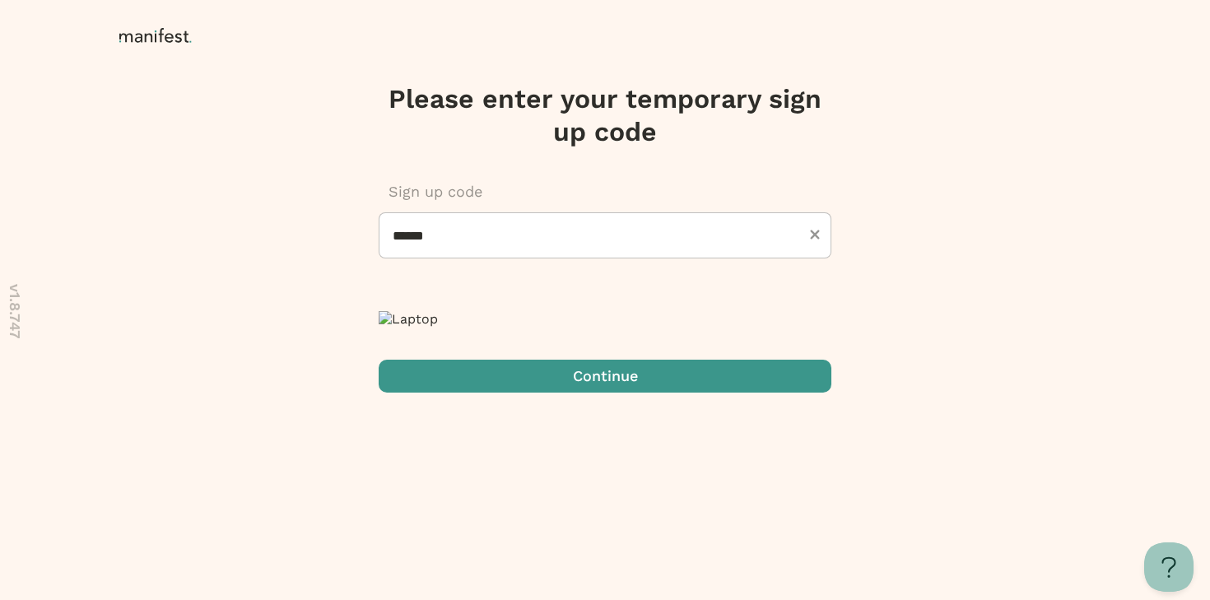
click at [632, 393] on span "submit" at bounding box center [605, 376] width 453 height 33
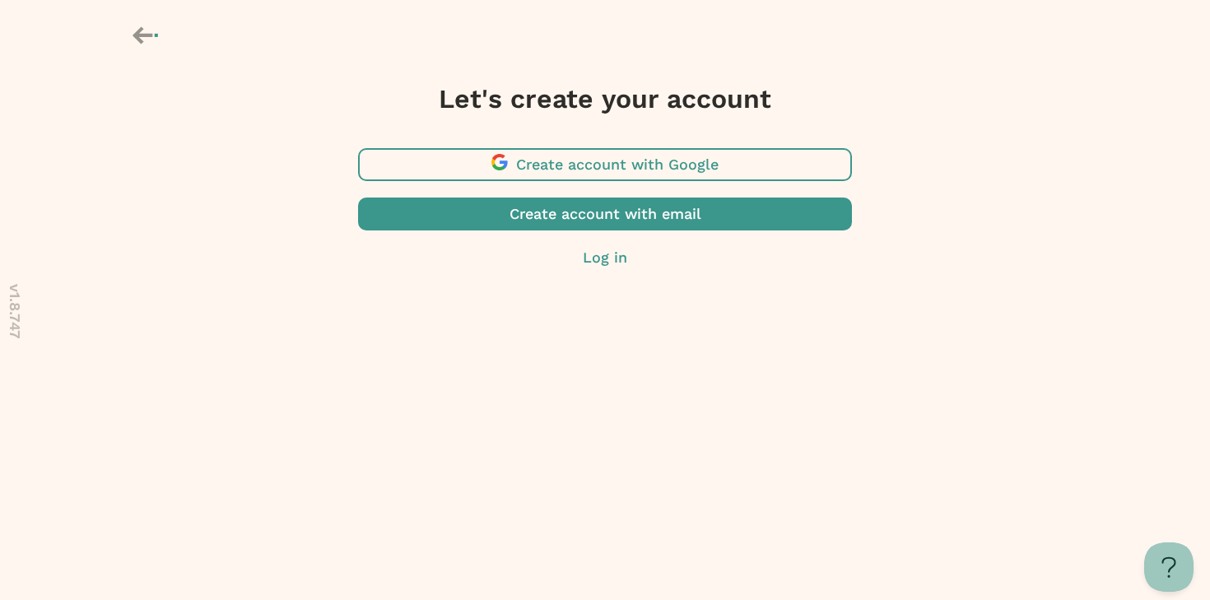
click at [613, 174] on span "button" at bounding box center [605, 164] width 494 height 33
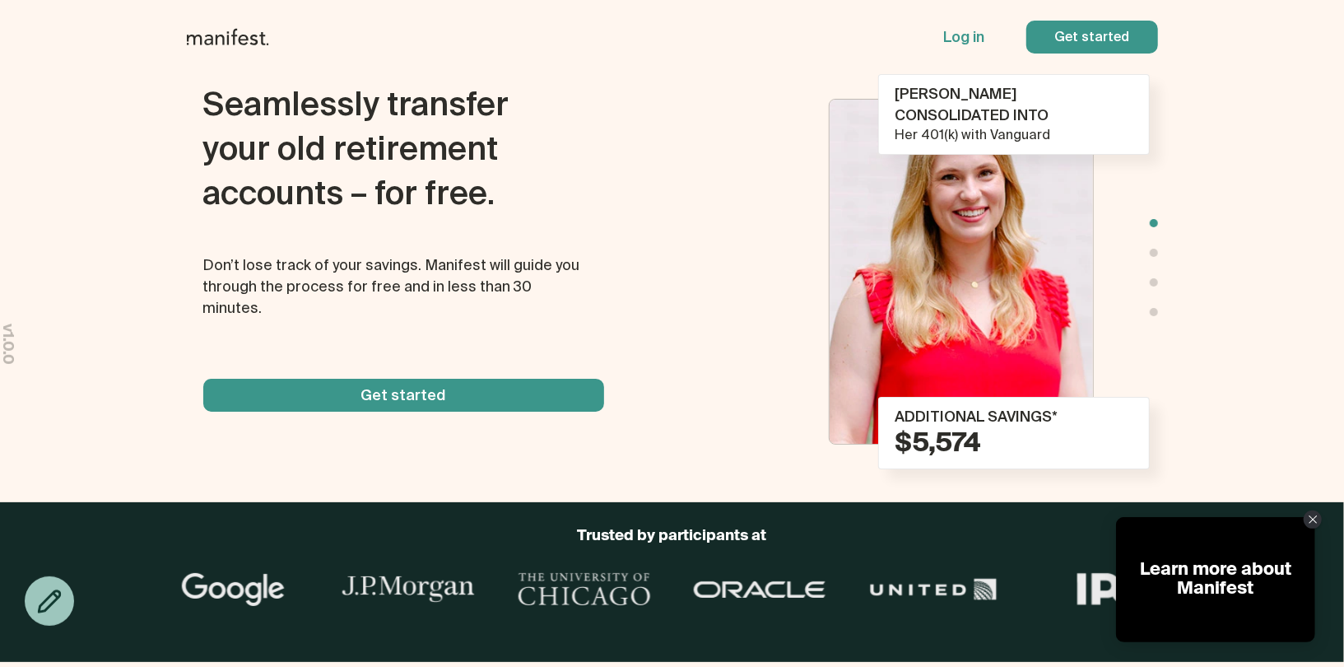
click at [1093, 43] on span "button" at bounding box center [1092, 37] width 132 height 33
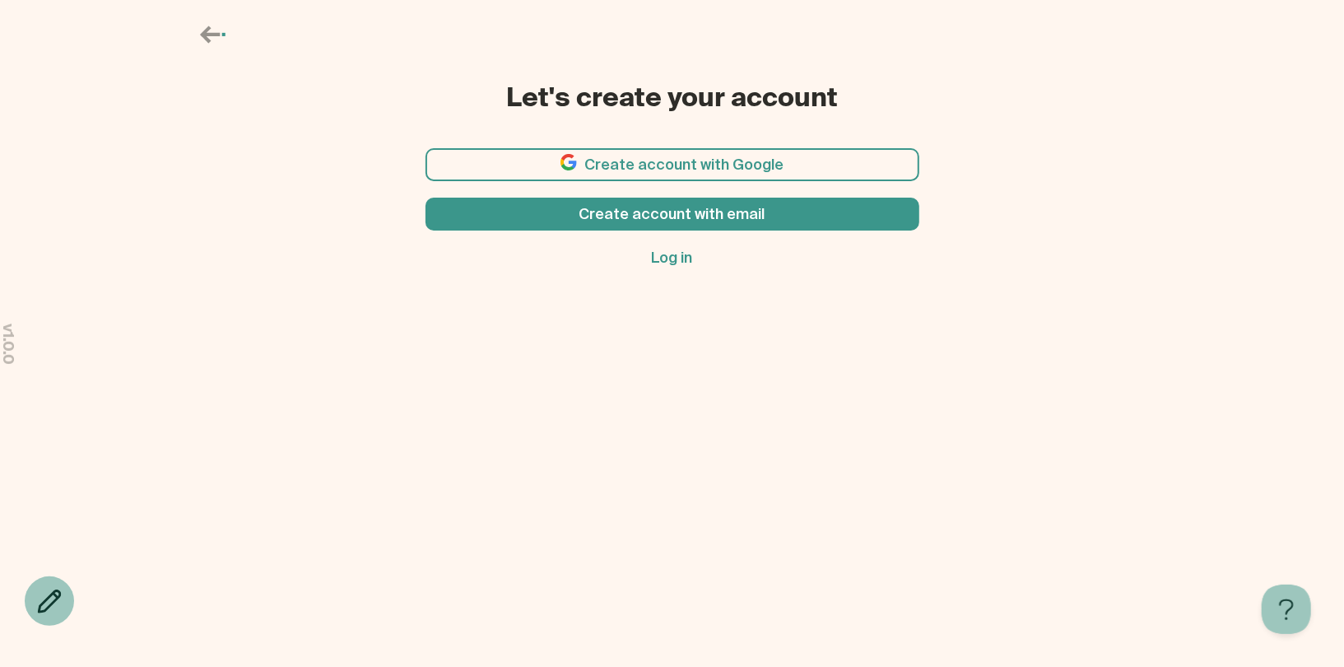
click at [712, 170] on span "button" at bounding box center [673, 164] width 494 height 33
